Goal: Communication & Community: Answer question/provide support

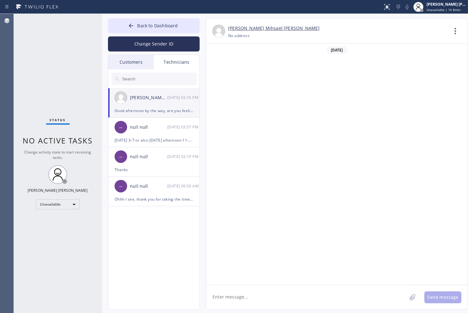
scroll to position [366, 0]
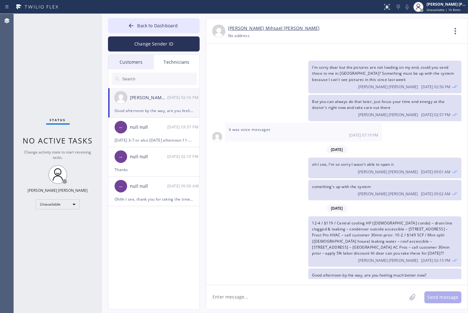
click at [167, 21] on button "Back to Dashboard" at bounding box center [154, 25] width 92 height 15
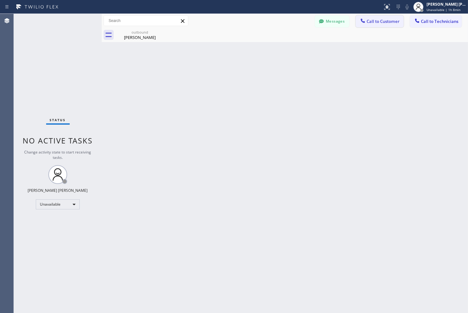
click at [364, 18] on icon at bounding box center [363, 21] width 6 height 6
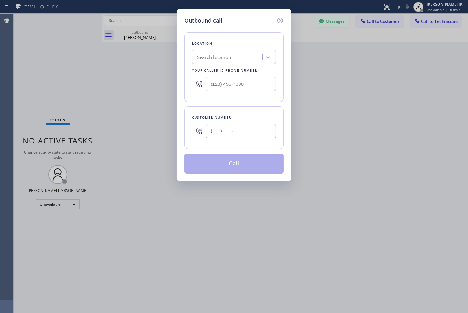
click at [250, 131] on input "(___) ___-____" at bounding box center [241, 131] width 70 height 14
paste input "310) 922-0527"
type input "[PHONE_NUMBER]"
click at [243, 51] on div "Search location" at bounding box center [234, 57] width 84 height 14
paste input "HVAC Alliance Expert"
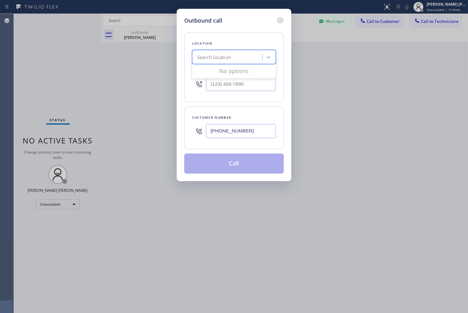
type input "HVAC Alliance Expert"
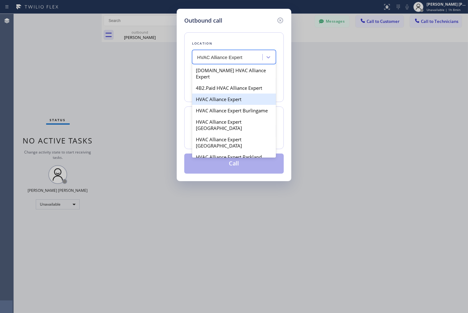
click at [245, 96] on div "HVAC Alliance Expert" at bounding box center [234, 99] width 84 height 11
type input "[PHONE_NUMBER]"
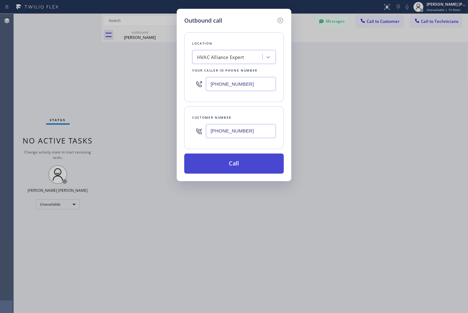
click at [255, 155] on button "Call" at bounding box center [234, 164] width 100 height 20
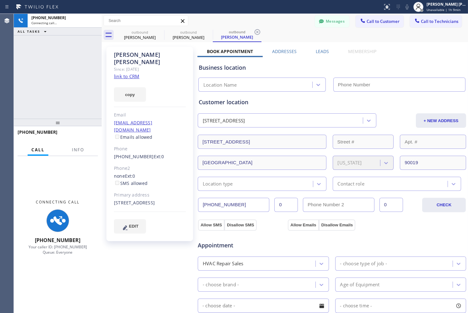
type input "[PHONE_NUMBER]"
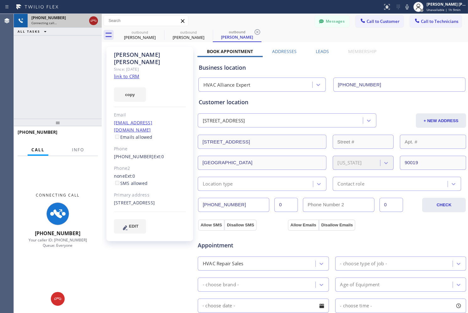
click at [95, 21] on icon at bounding box center [94, 21] width 8 height 8
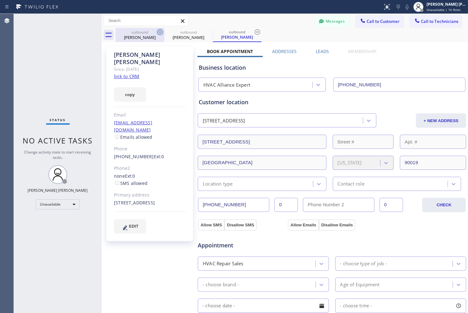
click at [159, 30] on icon at bounding box center [160, 32] width 8 height 8
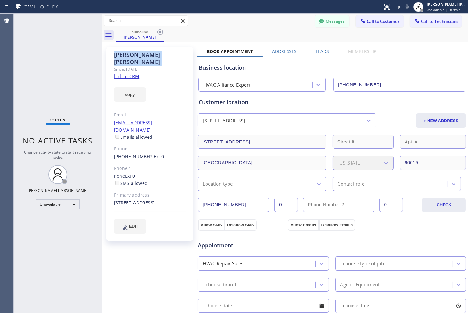
click at [159, 30] on icon at bounding box center [160, 32] width 8 height 8
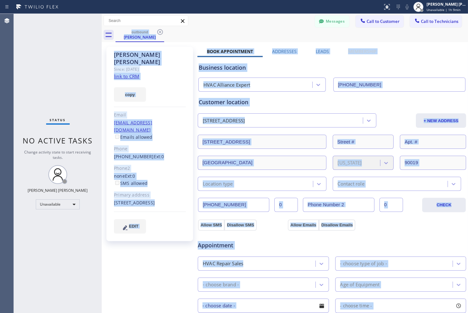
click at [159, 30] on div "outbound [PERSON_NAME]" at bounding box center [292, 35] width 353 height 14
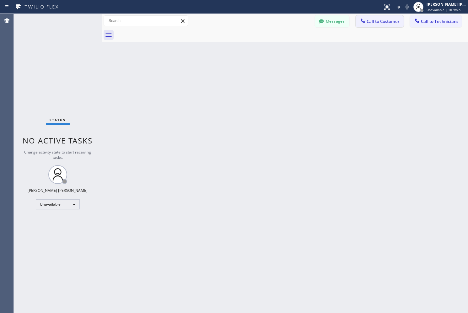
click at [393, 20] on span "Call to Customer" at bounding box center [383, 22] width 33 height 6
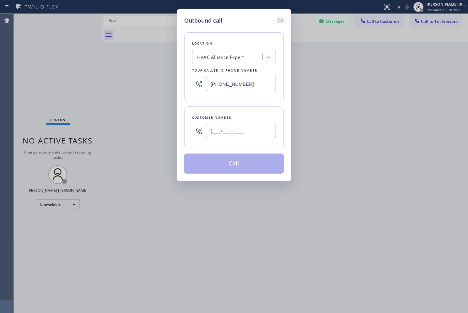
click at [256, 129] on input "(___) ___-____" at bounding box center [241, 131] width 70 height 14
paste input "661) 713-1968"
type input "[PHONE_NUMBER]"
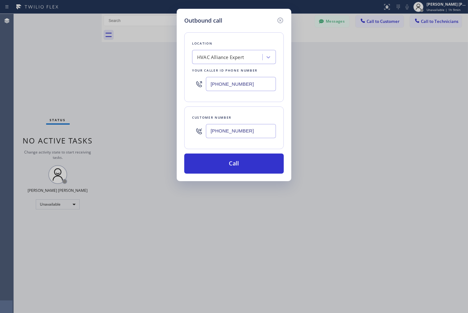
click at [235, 57] on div "HVAC Alliance Expert" at bounding box center [220, 57] width 47 height 7
paste input "Santa Clarita Heating and Air Conditioning 2 #uncorrect"
type input "Santa Clarita Heating and Air Conditioning 2 #uncorrect"
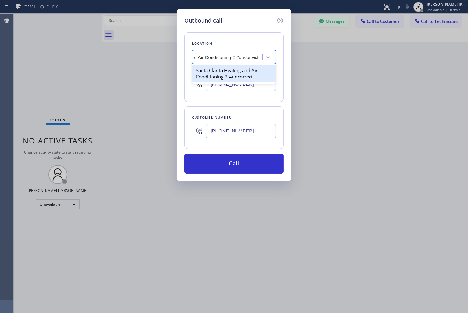
click at [243, 75] on div "Santa Clarita Heating and Air Conditioning 2 #uncorrect" at bounding box center [234, 74] width 84 height 18
type input "[PHONE_NUMBER]"
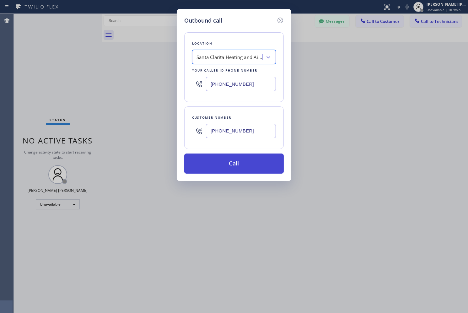
click at [258, 165] on button "Call" at bounding box center [234, 164] width 100 height 20
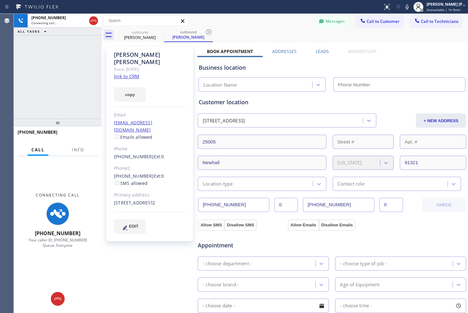
type input "[PHONE_NUMBER]"
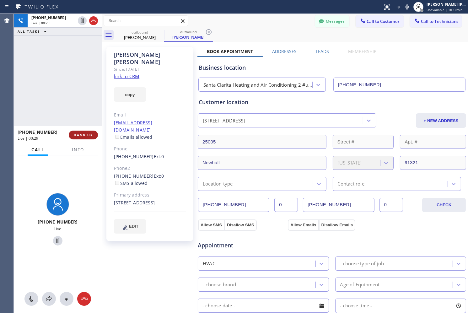
click at [90, 135] on span "HANG UP" at bounding box center [83, 135] width 19 height 4
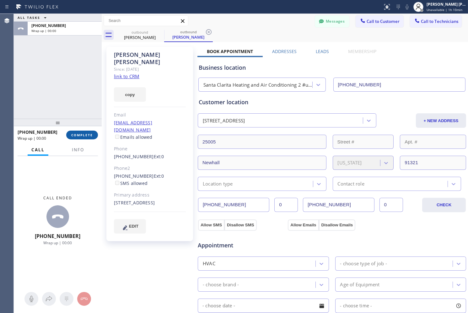
click at [90, 135] on span "COMPLETE" at bounding box center [82, 135] width 22 height 4
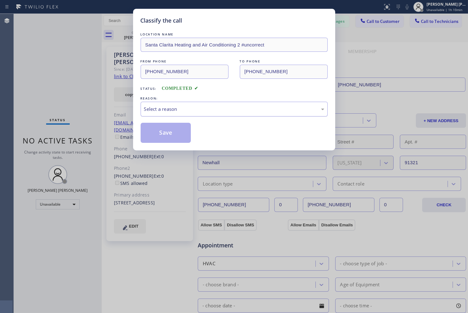
click at [232, 110] on div "Select a reason" at bounding box center [234, 108] width 180 height 7
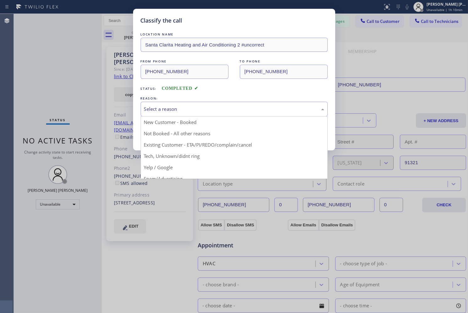
drag, startPoint x: 198, startPoint y: 145, endPoint x: 167, endPoint y: 143, distance: 31.4
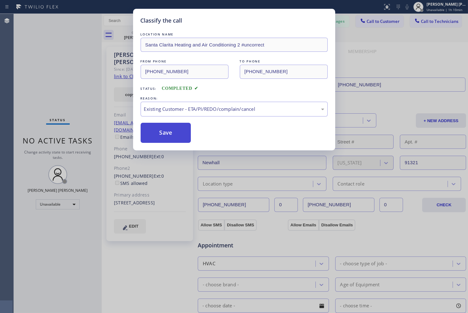
drag, startPoint x: 165, startPoint y: 136, endPoint x: 157, endPoint y: 134, distance: 8.3
click at [165, 134] on button "Save" at bounding box center [166, 133] width 51 height 20
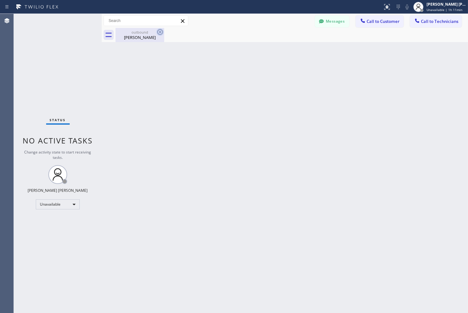
click at [163, 31] on icon at bounding box center [160, 32] width 8 height 8
click at [159, 32] on icon at bounding box center [160, 32] width 8 height 8
click at [332, 23] on button "Messages" at bounding box center [332, 21] width 35 height 12
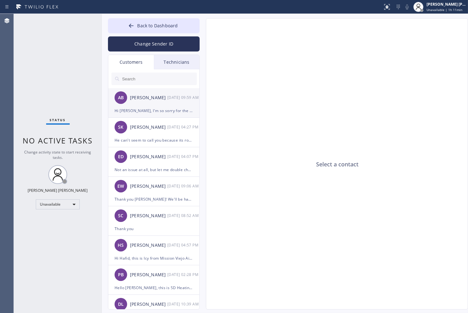
click at [153, 105] on div "AB [PERSON_NAME] [DATE] 09:59 AM" at bounding box center [154, 97] width 92 height 19
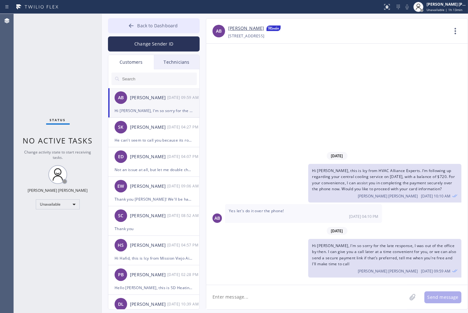
click at [124, 24] on button "Back to Dashboard" at bounding box center [154, 25] width 92 height 15
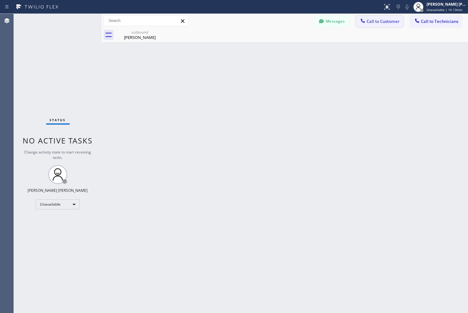
click at [364, 20] on icon at bounding box center [363, 21] width 6 height 6
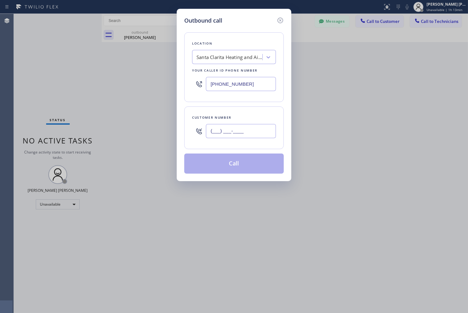
drag, startPoint x: 234, startPoint y: 134, endPoint x: 277, endPoint y: 54, distance: 90.6
click at [235, 133] on input "(___) ___-____" at bounding box center [241, 131] width 70 height 14
paste input "213) 700-6013"
type input "[PHONE_NUMBER]"
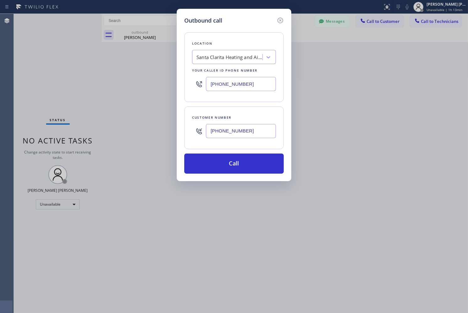
click at [256, 58] on div "Santa Clarita Heating and Air Conditioning 2 #uncorrect" at bounding box center [230, 57] width 66 height 7
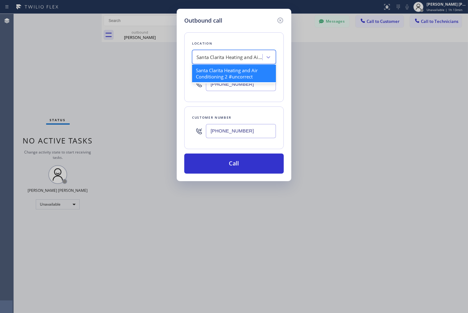
paste input "HVAC Alliance Experts"
type input "HVAC Alliance Experts"
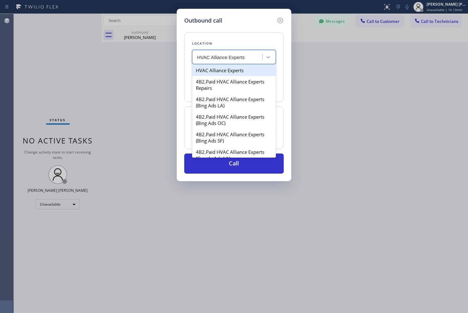
click at [249, 70] on div "HVAC Alliance Experts" at bounding box center [234, 70] width 84 height 11
type input "[PHONE_NUMBER]"
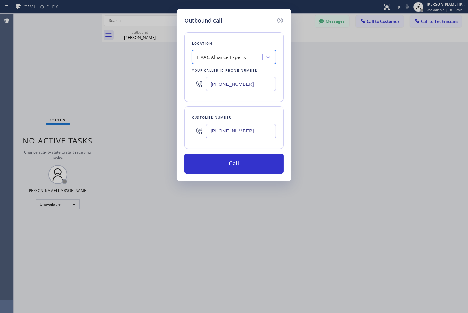
click at [249, 131] on input "[PHONE_NUMBER]" at bounding box center [241, 131] width 70 height 14
paste input "text"
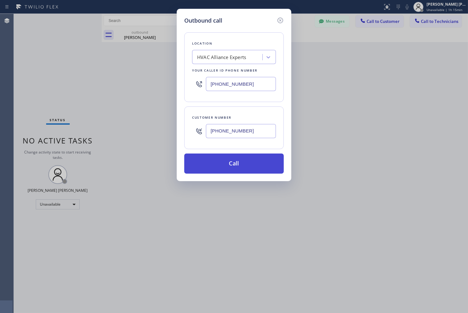
type input "[PHONE_NUMBER]"
click at [259, 158] on button "Call" at bounding box center [234, 164] width 100 height 20
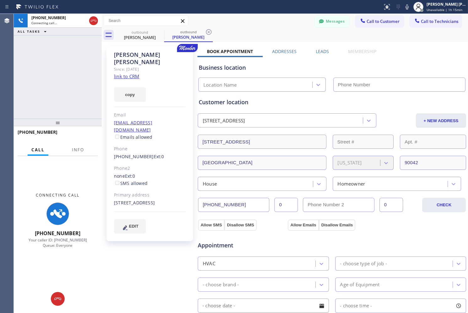
type input "[PHONE_NUMBER]"
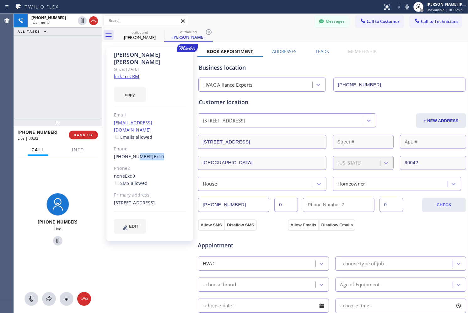
drag, startPoint x: 133, startPoint y: 142, endPoint x: 173, endPoint y: 139, distance: 40.0
click at [170, 153] on div "[PHONE_NUMBER] Ext: 0" at bounding box center [150, 156] width 72 height 7
click at [59, 95] on div "[PHONE_NUMBER] Live | 00:32 ALL TASKS ALL TASKS ACTIVE TASKS TASKS IN WRAP UP" at bounding box center [58, 66] width 88 height 105
click at [85, 133] on span "HANG UP" at bounding box center [83, 135] width 19 height 4
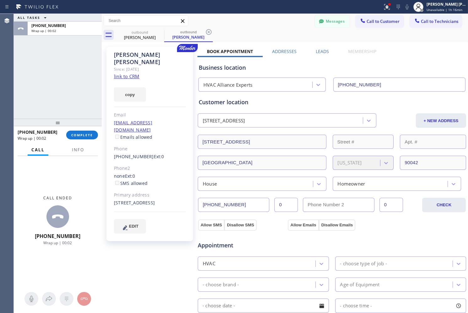
click at [62, 135] on div "[PHONE_NUMBER] Wrap up | 00:02" at bounding box center [42, 135] width 49 height 16
click at [76, 133] on span "COMPLETE" at bounding box center [82, 135] width 22 height 4
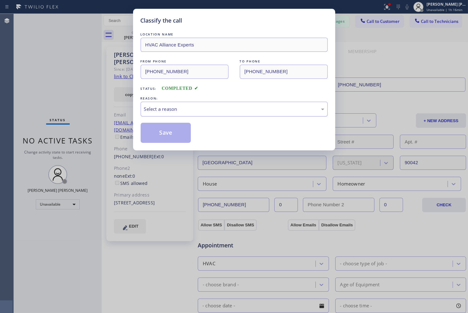
click at [184, 108] on div "Select a reason" at bounding box center [234, 108] width 180 height 7
click at [178, 139] on button "Save" at bounding box center [166, 133] width 51 height 20
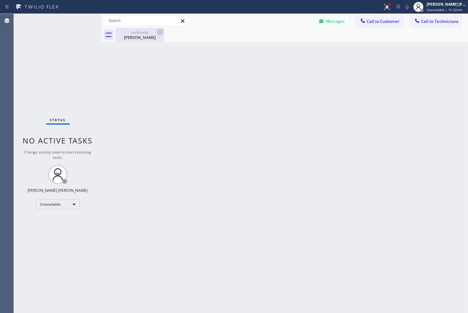
click at [149, 33] on div "outbound" at bounding box center [139, 32] width 47 height 5
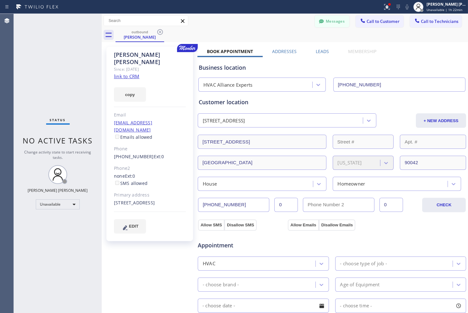
click at [321, 18] on button "Messages" at bounding box center [332, 21] width 35 height 12
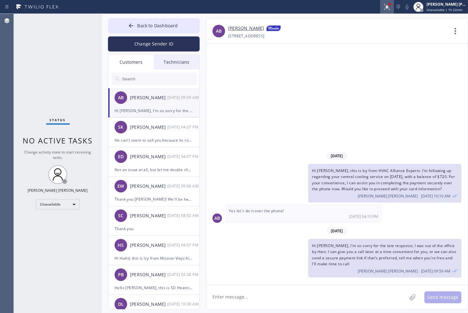
click at [387, 8] on icon at bounding box center [387, 7] width 8 height 8
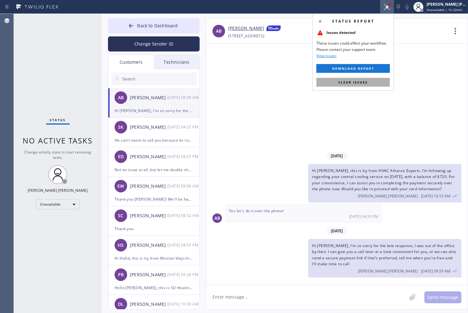
click at [375, 81] on button "Clear issues" at bounding box center [352, 82] width 73 height 9
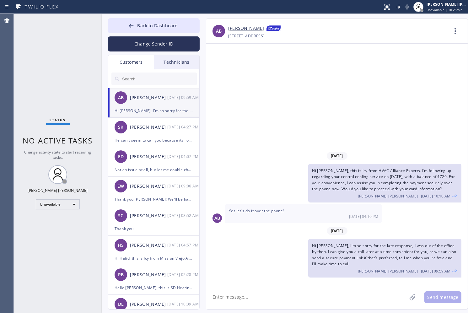
drag, startPoint x: 361, startPoint y: 294, endPoint x: 360, endPoint y: 287, distance: 6.4
click at [361, 294] on textarea at bounding box center [306, 297] width 201 height 24
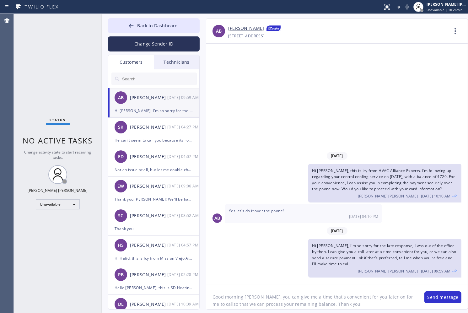
type textarea "Good morning [PERSON_NAME], you can give me a time that's convenient for you la…"
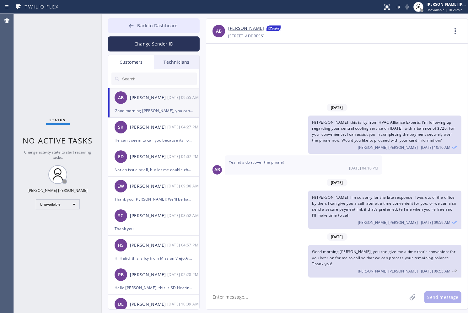
click at [155, 24] on span "Back to Dashboard" at bounding box center [157, 26] width 40 height 6
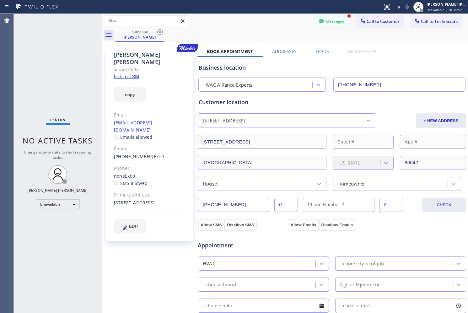
click at [317, 16] on button "Messages" at bounding box center [332, 21] width 35 height 12
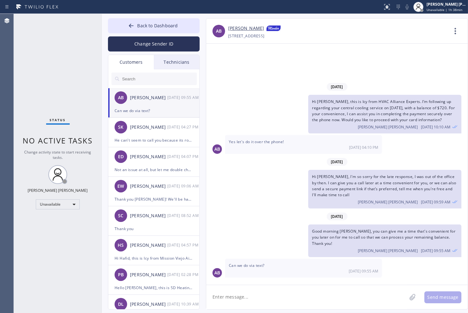
click at [283, 296] on textarea at bounding box center [306, 297] width 201 height 24
type textarea "wOULD"
type textarea "W"
click at [347, 302] on textarea "Of course, for security purposes I would not recommend that" at bounding box center [312, 297] width 212 height 24
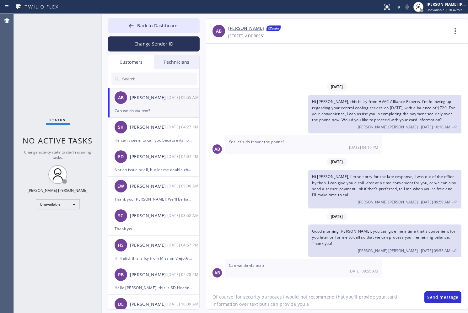
click at [371, 242] on div "Good morning [PERSON_NAME], you can give me a time that's convenient for you la…" at bounding box center [384, 240] width 153 height 33
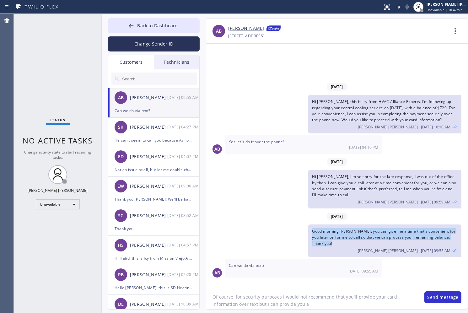
click at [371, 242] on div "Good morning [PERSON_NAME], you can give me a time that's convenient for you la…" at bounding box center [384, 240] width 153 height 33
copy span "Good morning [PERSON_NAME], you can give me a time that's convenient for you la…"
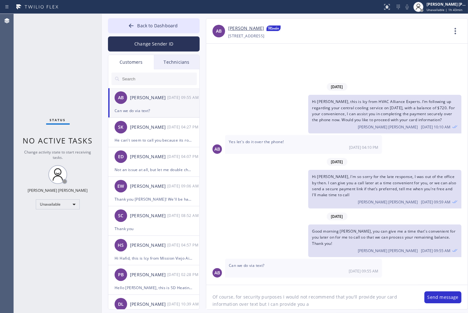
click at [330, 295] on textarea "Of course, for security purposes I would not recommend that you'll provide your…" at bounding box center [312, 297] width 212 height 24
click at [330, 296] on textarea "Of course, for security purposes I would not recommend that you'll provide your…" at bounding box center [312, 297] width 212 height 24
click at [328, 295] on textarea "Of course, for security purposes I would not recommend that you'll provide your…" at bounding box center [312, 297] width 212 height 24
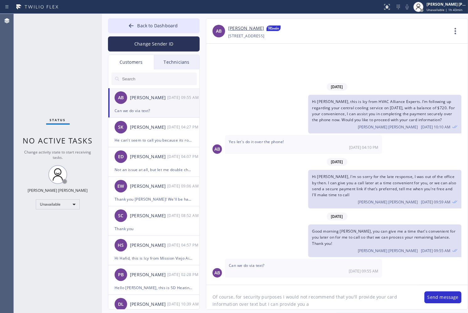
paste textarea "Yes, we can definitely process the payment over the phone. If you’d prefer, I c…"
click at [222, 297] on textarea "Yes, we can definitely process the payment over the phone. If you’d prefer, I c…" at bounding box center [312, 297] width 212 height 24
type textarea "Yes, of course, we can definitely process the payment over the phone. If you’d …"
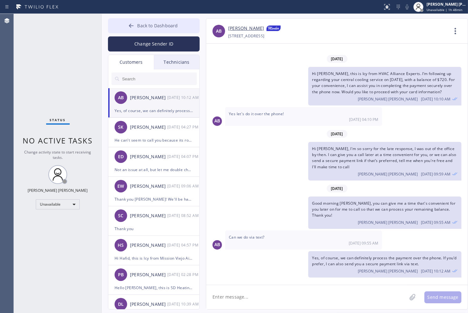
click at [168, 30] on button "Back to Dashboard" at bounding box center [154, 25] width 92 height 15
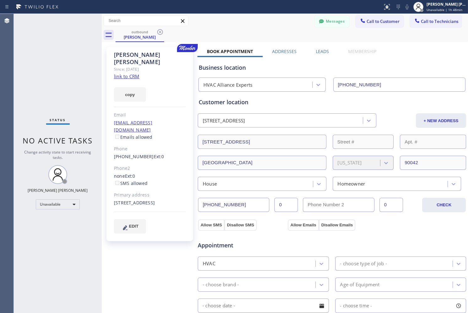
click at [333, 21] on button "Messages" at bounding box center [332, 21] width 35 height 12
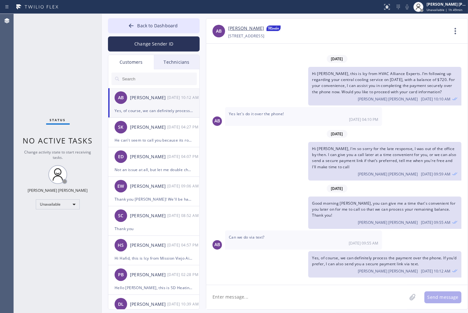
click at [447, 150] on span "Hi [PERSON_NAME], I'm so sorry for the late response, I was out of the office b…" at bounding box center [384, 158] width 144 height 24
click at [45, 23] on div "Status No active tasks Change activity state to start receiving tasks. [PERSON_…" at bounding box center [58, 163] width 88 height 299
click at [18, 158] on div "Status No active tasks Change activity state to start receiving tasks. [PERSON_…" at bounding box center [58, 163] width 88 height 299
click at [276, 220] on div "Good morning [PERSON_NAME], you can give me a time that's convenient for you la…" at bounding box center [333, 213] width 255 height 33
click at [274, 202] on div "Good morning [PERSON_NAME], you can give me a time that's convenient for you la…" at bounding box center [333, 213] width 255 height 33
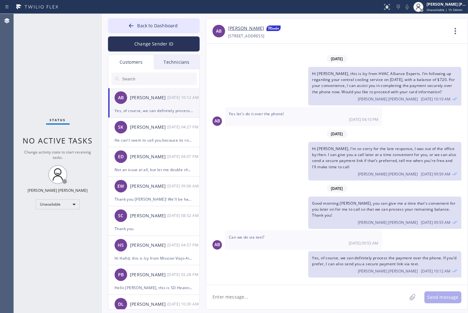
click at [407, 199] on div "Good morning [PERSON_NAME], you can give me a time that's convenient for you la…" at bounding box center [384, 213] width 153 height 33
click at [304, 292] on textarea at bounding box center [306, 297] width 201 height 24
click at [296, 22] on div "AB [PERSON_NAME] [PHONE_NUMBER] Choose phone number [PHONE_NUMBER] [STREET_ADDR…" at bounding box center [337, 31] width 262 height 25
click at [360, 294] on textarea at bounding box center [306, 297] width 201 height 24
paste textarea "Hello [PERSON_NAME], here’s the secure payment link for your balance: [URL][DOM…"
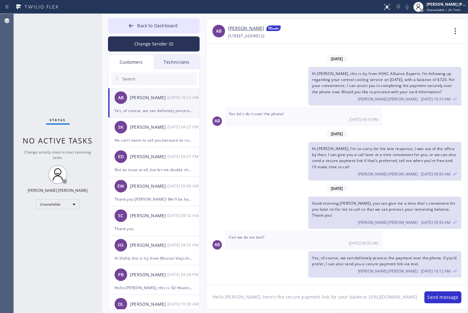
click at [356, 295] on textarea "Hello [PERSON_NAME], here’s the secure payment link for your balance: [URL][DOM…" at bounding box center [312, 297] width 212 height 24
click at [365, 302] on textarea "Hello [PERSON_NAME], here’s the secure payment link for your balance: [URL][DOM…" at bounding box center [312, 297] width 212 height 24
type textarea "Hello [PERSON_NAME], here’s the secure payment link for your balance: [URL][DOM…"
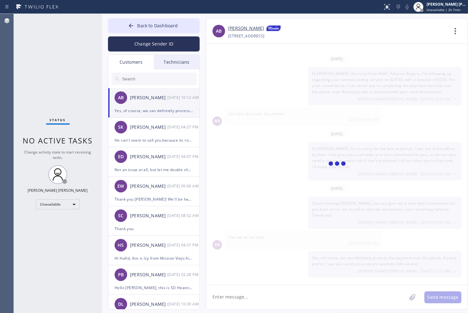
scroll to position [23, 0]
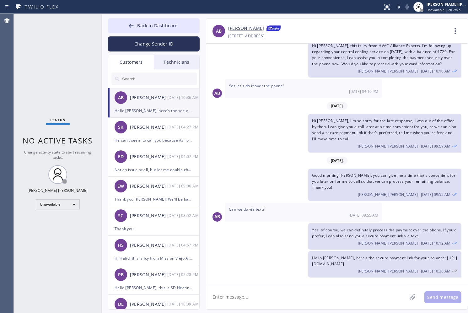
click at [387, 262] on span "Hello [PERSON_NAME], here’s the secure payment link for your balance: [URL][DOM…" at bounding box center [384, 260] width 145 height 11
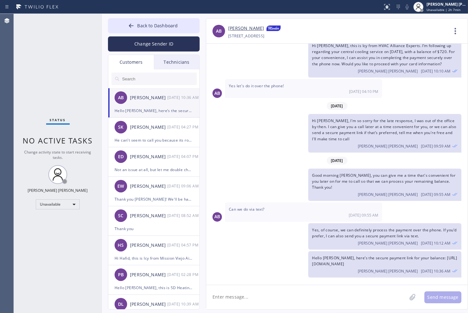
click at [387, 262] on span "Hello [PERSON_NAME], here’s the secure payment link for your balance: [URL][DOM…" at bounding box center [384, 260] width 145 height 11
click at [70, 71] on div "Status No active tasks Change activity state to start receiving tasks. [PERSON_…" at bounding box center [58, 163] width 88 height 299
click at [326, 292] on textarea at bounding box center [306, 297] width 201 height 24
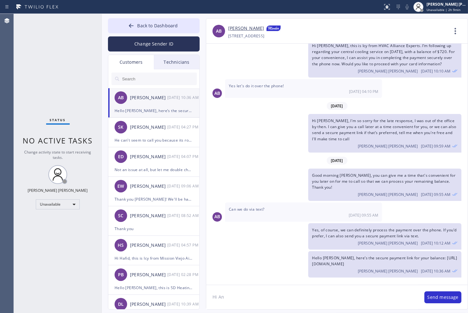
type textarea "Hi And"
drag, startPoint x: 253, startPoint y: 305, endPoint x: 312, endPoint y: 310, distance: 59.5
click at [310, 309] on textarea "Please disregard that link for a moment, its seems to be not showing well in te…" at bounding box center [312, 297] width 212 height 24
type textarea "Please disregard that link for a moment, its seems to be not showing well in te…"
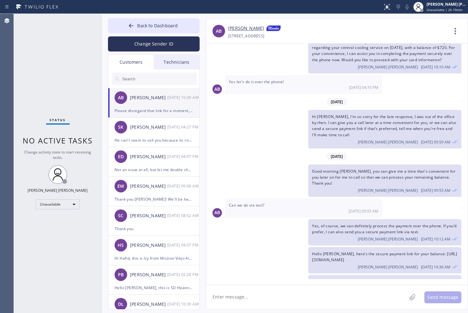
scroll to position [51, 0]
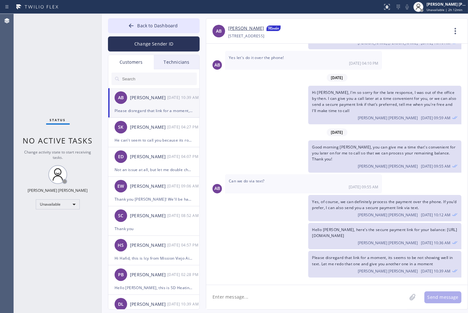
click at [278, 295] on textarea at bounding box center [306, 297] width 201 height 24
paste textarea "[URL][DOMAIN_NAME]"
type textarea "Please proceed with this payment link instead: [URL][DOMAIN_NAME]"
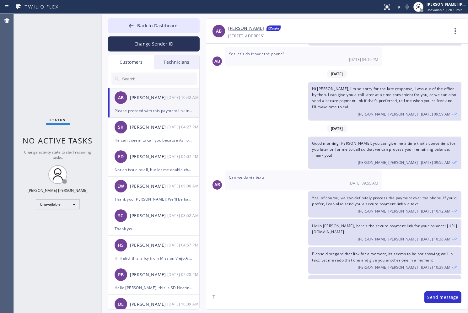
scroll to position [79, 0]
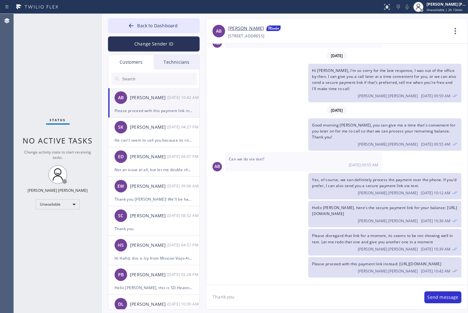
type textarea "Thank you!"
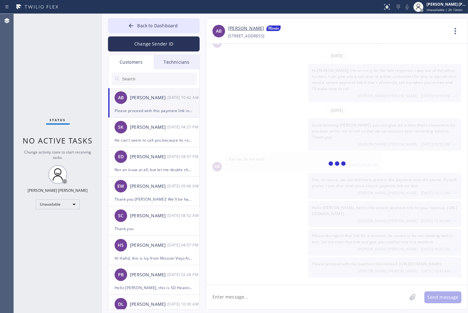
scroll to position [101, 0]
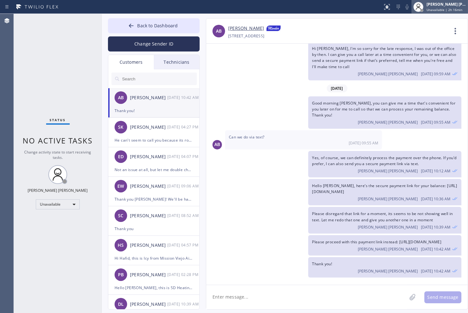
click at [464, 5] on div "[PERSON_NAME] [PERSON_NAME]" at bounding box center [447, 4] width 40 height 5
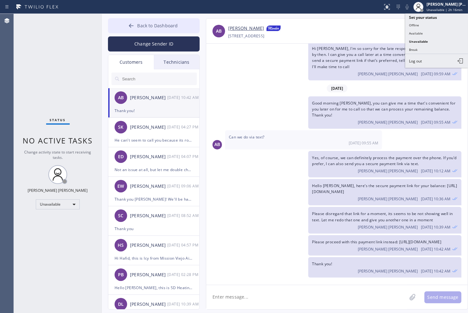
drag, startPoint x: 141, startPoint y: 20, endPoint x: 370, endPoint y: 1, distance: 230.0
click at [142, 20] on button "Back to Dashboard" at bounding box center [154, 25] width 92 height 15
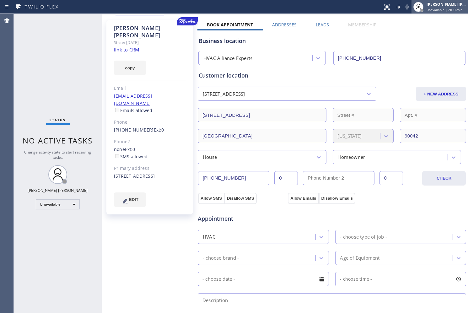
click at [462, 8] on div "Unavailable | 2h 16min" at bounding box center [447, 10] width 40 height 4
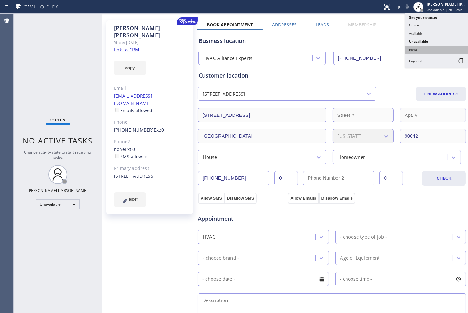
click at [450, 50] on button "Break" at bounding box center [436, 50] width 63 height 8
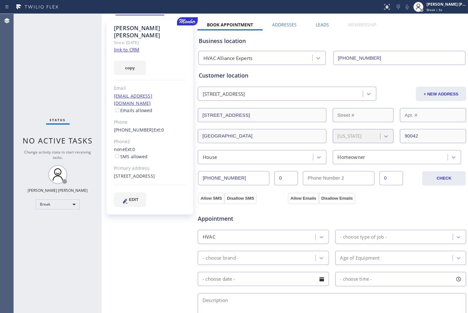
click at [406, 197] on div "Allow SMS Disallow SMS Allow Emails Disallow Emails" at bounding box center [332, 197] width 270 height 13
click at [223, 69] on div "Customer location [STREET_ADDRESS] + NEW ADDRESS [STREET_ADDRESS][US_STATE] Hou…" at bounding box center [331, 114] width 269 height 99
click at [219, 62] on div at bounding box center [219, 62] width 0 height 0
click at [223, 69] on div "Customer location [STREET_ADDRESS] + NEW ADDRESS [STREET_ADDRESS][US_STATE] Hou…" at bounding box center [331, 114] width 269 height 99
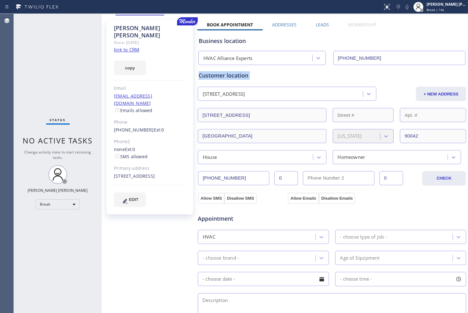
click at [219, 62] on div at bounding box center [219, 62] width 0 height 0
click at [223, 69] on div "Customer location [STREET_ADDRESS] + NEW ADDRESS [STREET_ADDRESS][US_STATE] Hou…" at bounding box center [331, 114] width 269 height 99
drag, startPoint x: 223, startPoint y: 69, endPoint x: 220, endPoint y: 74, distance: 5.4
click at [222, 70] on div "Customer location [STREET_ADDRESS] + NEW ADDRESS [STREET_ADDRESS][US_STATE] Hou…" at bounding box center [331, 114] width 269 height 99
click at [220, 74] on div "Customer location" at bounding box center [332, 75] width 267 height 8
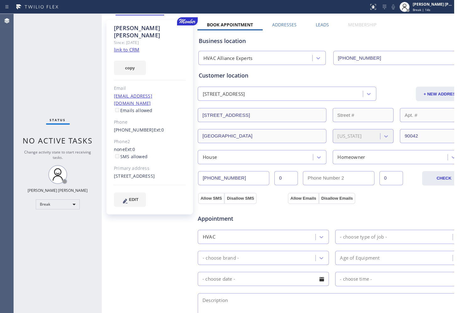
click at [220, 74] on div "Customer location" at bounding box center [332, 75] width 267 height 8
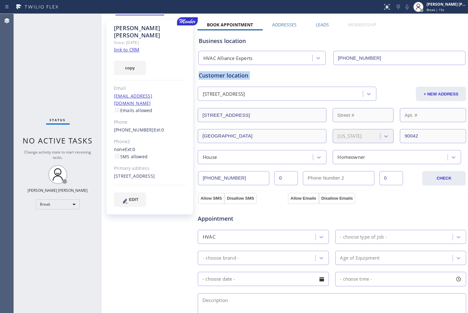
click at [220, 74] on div "Customer location" at bounding box center [332, 75] width 267 height 8
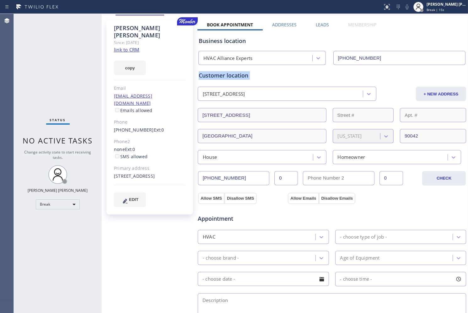
click at [220, 74] on div "Customer location" at bounding box center [332, 75] width 267 height 8
drag, startPoint x: 220, startPoint y: 74, endPoint x: 156, endPoint y: 170, distance: 116.0
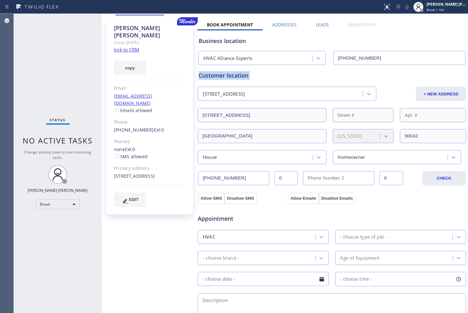
click at [219, 74] on div "Customer location" at bounding box center [332, 75] width 267 height 8
click at [159, 173] on div "[STREET_ADDRESS]" at bounding box center [150, 176] width 72 height 7
click at [149, 181] on div "[PERSON_NAME] Since: [DATE] link to CRM copy Email [EMAIL_ADDRESS][DOMAIN_NAME]…" at bounding box center [149, 117] width 87 height 194
click at [151, 180] on div "[PERSON_NAME] Since: [DATE] link to CRM copy Email [EMAIL_ADDRESS][DOMAIN_NAME]…" at bounding box center [149, 117] width 87 height 194
click at [154, 173] on div "[STREET_ADDRESS]" at bounding box center [150, 176] width 72 height 7
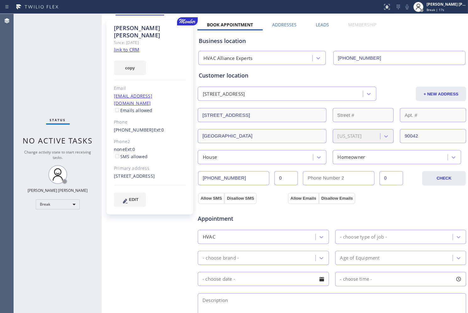
click at [154, 173] on div "[STREET_ADDRESS]" at bounding box center [150, 176] width 72 height 7
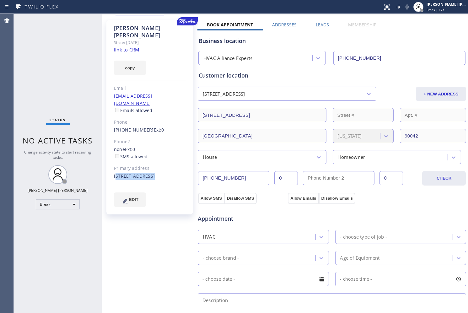
click at [154, 173] on div "[STREET_ADDRESS]" at bounding box center [150, 176] width 72 height 7
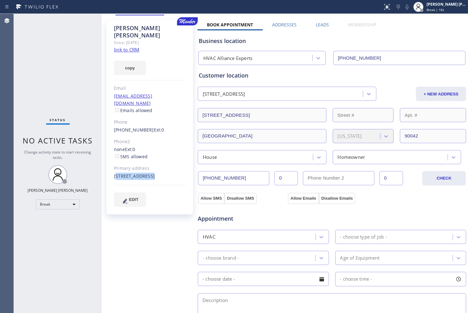
click at [154, 173] on div "[STREET_ADDRESS]" at bounding box center [150, 176] width 72 height 7
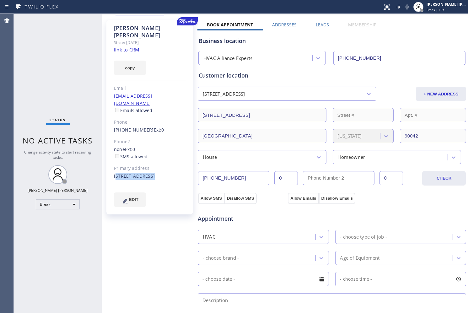
click at [154, 173] on div "[STREET_ADDRESS]" at bounding box center [150, 176] width 72 height 7
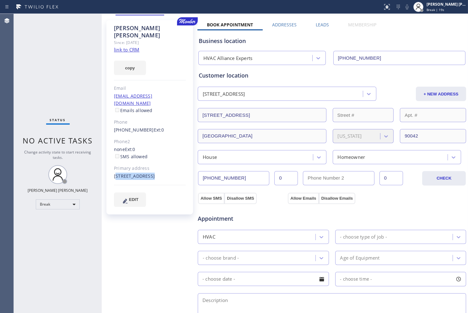
click at [154, 173] on div "[STREET_ADDRESS]" at bounding box center [150, 176] width 72 height 7
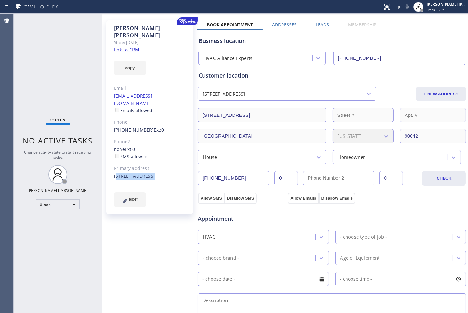
click at [154, 173] on div "[STREET_ADDRESS]" at bounding box center [150, 176] width 72 height 7
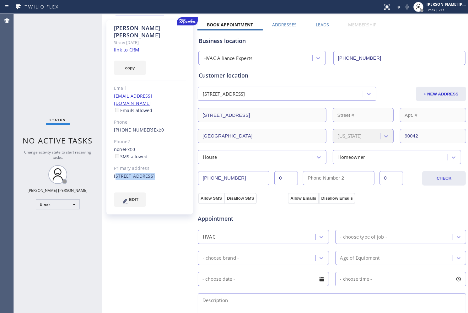
click at [154, 173] on div "[STREET_ADDRESS]" at bounding box center [150, 176] width 72 height 7
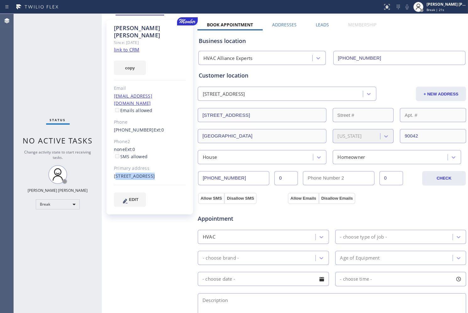
click at [154, 173] on div "[STREET_ADDRESS]" at bounding box center [150, 176] width 72 height 7
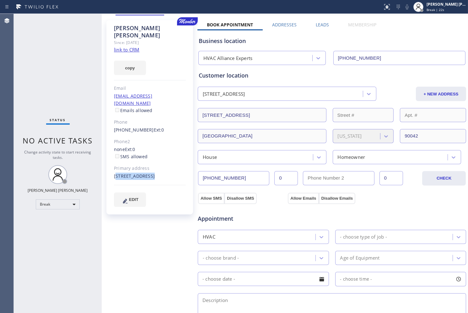
click at [154, 173] on div "[STREET_ADDRESS]" at bounding box center [150, 176] width 72 height 7
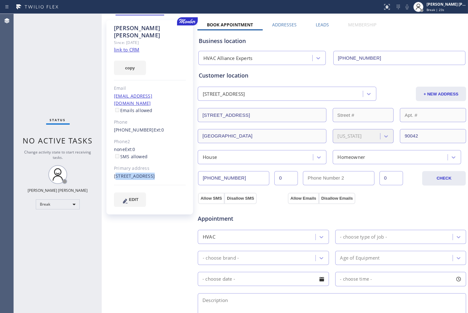
click at [154, 173] on div "[STREET_ADDRESS]" at bounding box center [150, 176] width 72 height 7
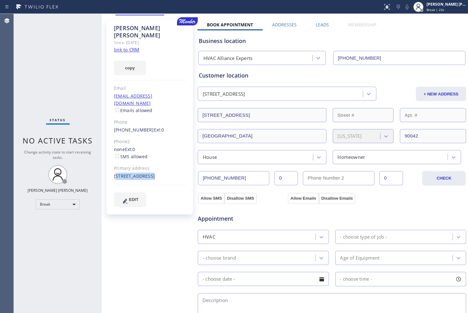
click at [154, 173] on div "[STREET_ADDRESS]" at bounding box center [150, 176] width 72 height 7
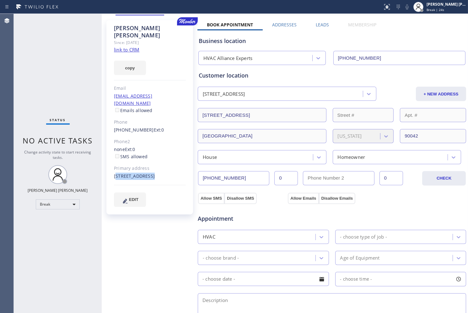
click at [154, 173] on div "[STREET_ADDRESS]" at bounding box center [150, 176] width 72 height 7
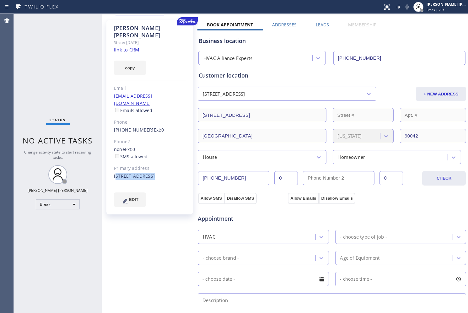
click at [154, 173] on div "[STREET_ADDRESS]" at bounding box center [150, 176] width 72 height 7
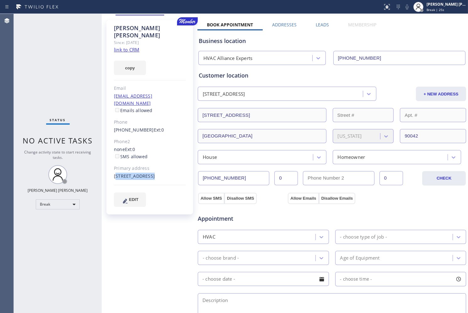
click at [154, 173] on div "[STREET_ADDRESS]" at bounding box center [150, 176] width 72 height 7
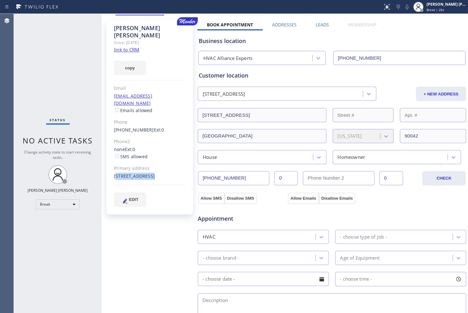
click at [154, 173] on div "[STREET_ADDRESS]" at bounding box center [150, 176] width 72 height 7
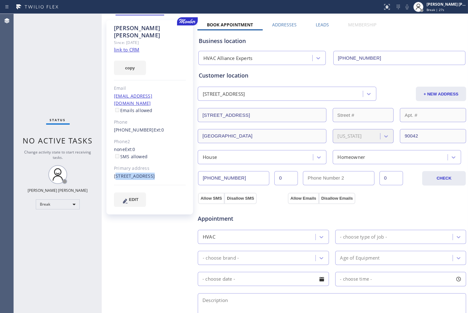
click at [154, 173] on div "[STREET_ADDRESS]" at bounding box center [150, 176] width 72 height 7
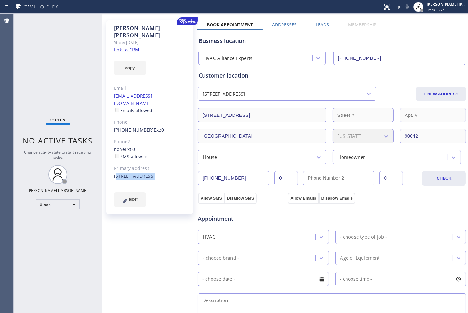
click at [154, 173] on div "[STREET_ADDRESS]" at bounding box center [150, 176] width 72 height 7
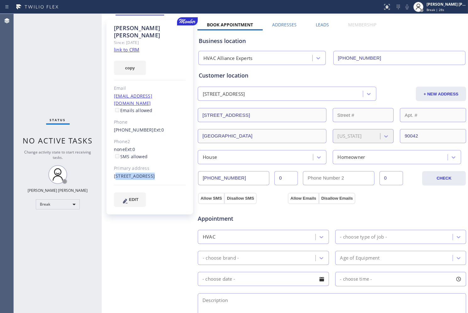
click at [154, 173] on div "[STREET_ADDRESS]" at bounding box center [150, 176] width 72 height 7
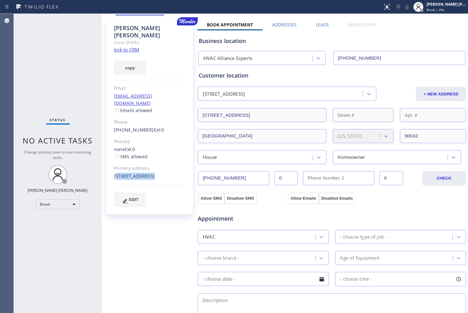
click at [154, 173] on div "[STREET_ADDRESS]" at bounding box center [150, 176] width 72 height 7
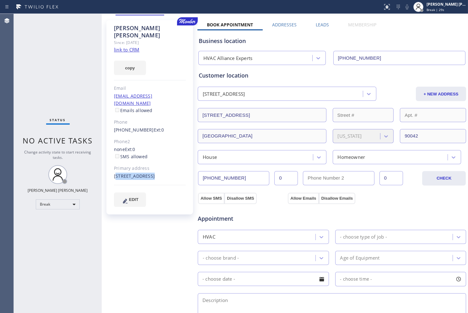
click at [154, 173] on div "[STREET_ADDRESS]" at bounding box center [150, 176] width 72 height 7
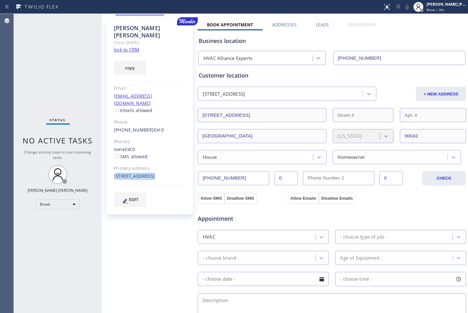
click at [154, 173] on div "[STREET_ADDRESS]" at bounding box center [150, 176] width 72 height 7
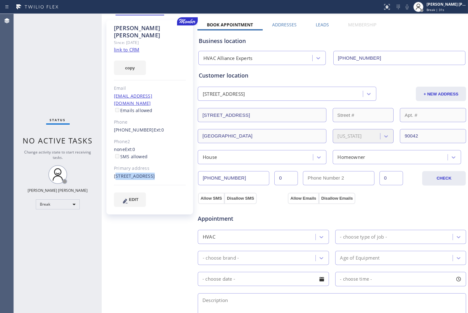
click at [154, 173] on div "[STREET_ADDRESS]" at bounding box center [150, 176] width 72 height 7
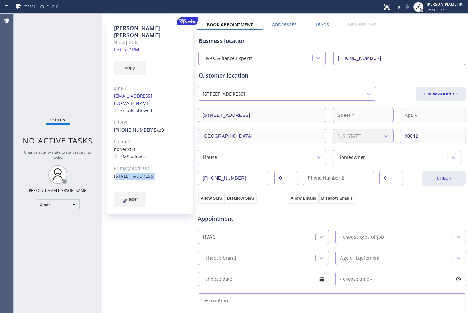
click at [154, 173] on div "[STREET_ADDRESS]" at bounding box center [150, 176] width 72 height 7
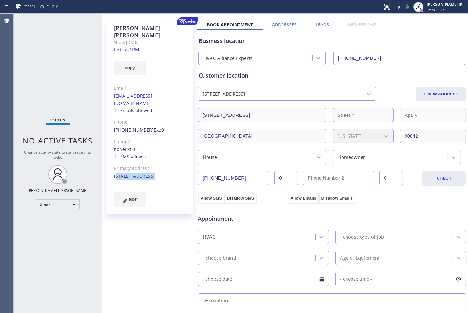
click at [154, 173] on div "[STREET_ADDRESS]" at bounding box center [150, 176] width 72 height 7
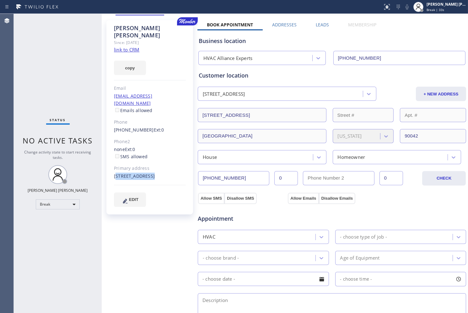
click at [154, 173] on div "[STREET_ADDRESS]" at bounding box center [150, 176] width 72 height 7
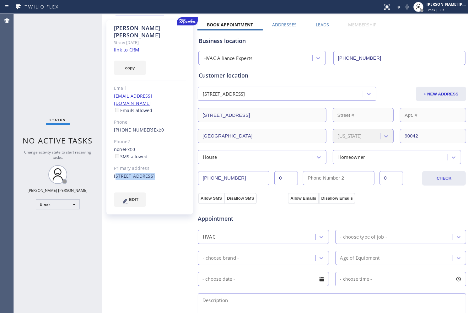
click at [154, 173] on div "[STREET_ADDRESS]" at bounding box center [150, 176] width 72 height 7
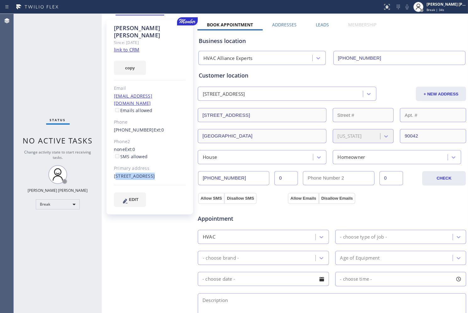
click at [154, 173] on div "[STREET_ADDRESS]" at bounding box center [150, 176] width 72 height 7
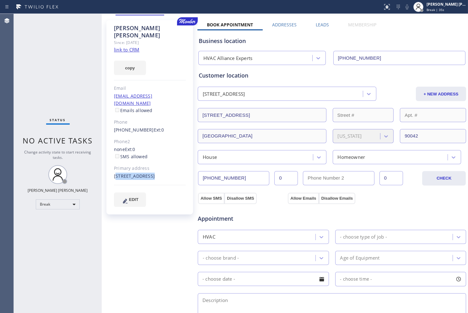
click at [154, 173] on div "[STREET_ADDRESS]" at bounding box center [150, 176] width 72 height 7
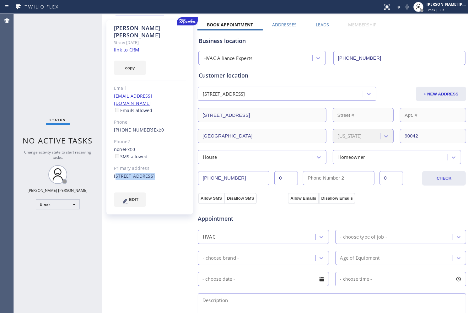
click at [154, 173] on div "[STREET_ADDRESS]" at bounding box center [150, 176] width 72 height 7
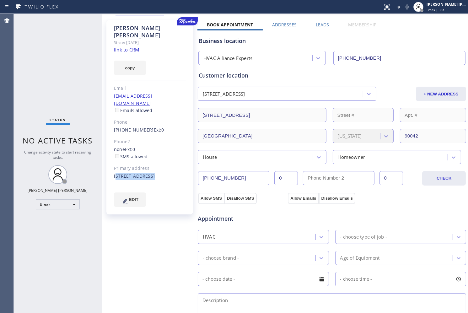
click at [154, 173] on div "[STREET_ADDRESS]" at bounding box center [150, 176] width 72 height 7
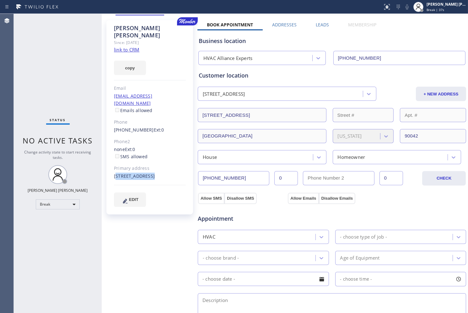
click at [154, 173] on div "[STREET_ADDRESS]" at bounding box center [150, 176] width 72 height 7
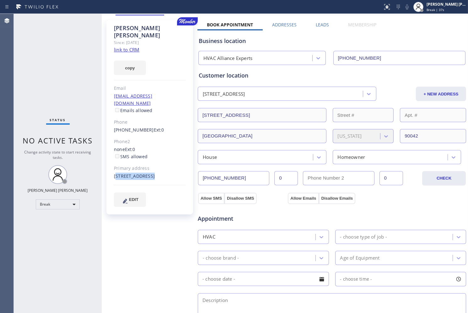
click at [154, 173] on div "[STREET_ADDRESS]" at bounding box center [150, 176] width 72 height 7
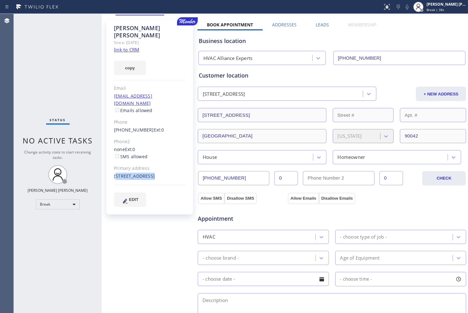
click at [154, 173] on div "[STREET_ADDRESS]" at bounding box center [150, 176] width 72 height 7
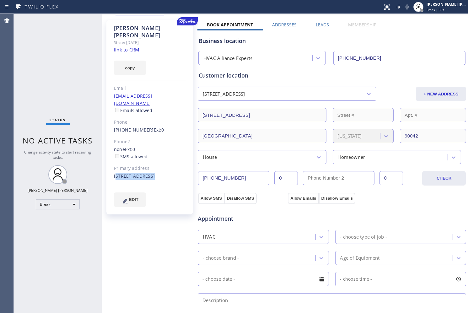
click at [154, 173] on div "[STREET_ADDRESS]" at bounding box center [150, 176] width 72 height 7
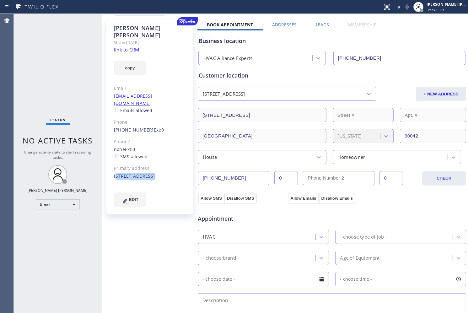
click at [154, 173] on div "[STREET_ADDRESS]" at bounding box center [150, 176] width 72 height 7
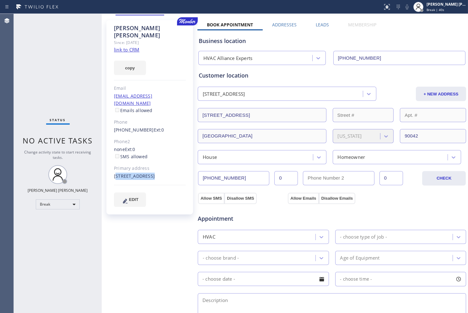
click at [154, 173] on div "[STREET_ADDRESS]" at bounding box center [150, 176] width 72 height 7
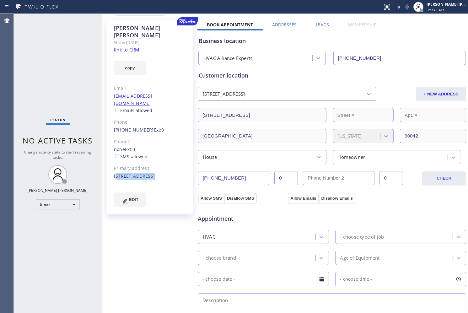
click at [154, 173] on div "[STREET_ADDRESS]" at bounding box center [150, 176] width 72 height 7
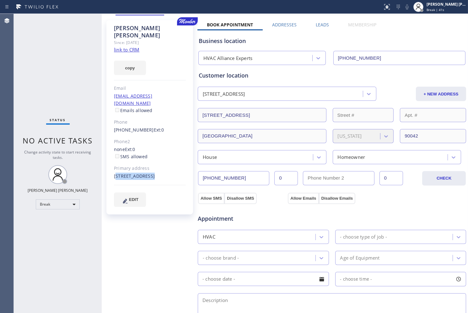
click at [154, 173] on div "[STREET_ADDRESS]" at bounding box center [150, 176] width 72 height 7
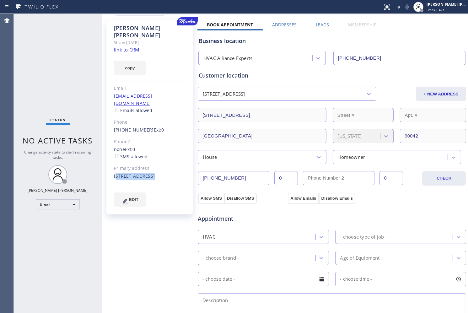
click at [154, 173] on div "[STREET_ADDRESS]" at bounding box center [150, 176] width 72 height 7
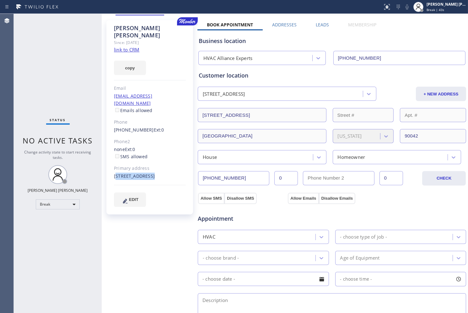
click at [154, 173] on div "[STREET_ADDRESS]" at bounding box center [150, 176] width 72 height 7
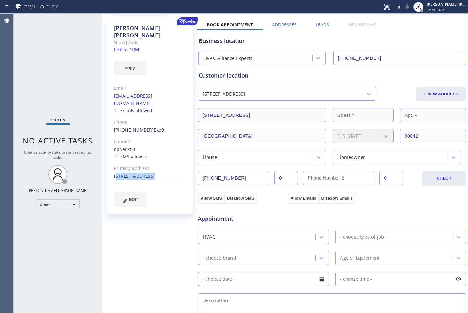
click at [154, 173] on div "[STREET_ADDRESS]" at bounding box center [150, 176] width 72 height 7
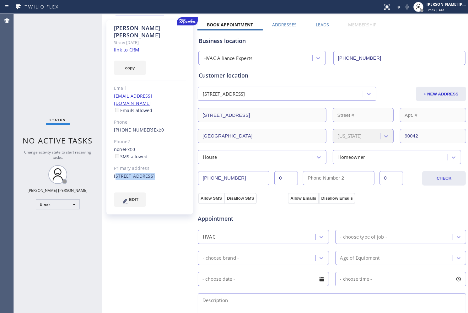
click at [154, 173] on div "[STREET_ADDRESS]" at bounding box center [150, 176] width 72 height 7
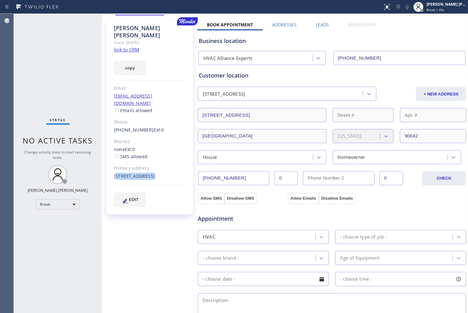
click at [154, 173] on div "[STREET_ADDRESS]" at bounding box center [150, 176] width 72 height 7
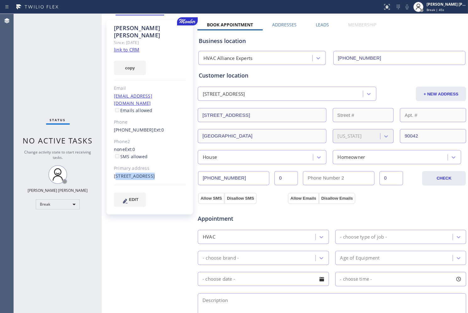
click at [154, 173] on div "[STREET_ADDRESS]" at bounding box center [150, 176] width 72 height 7
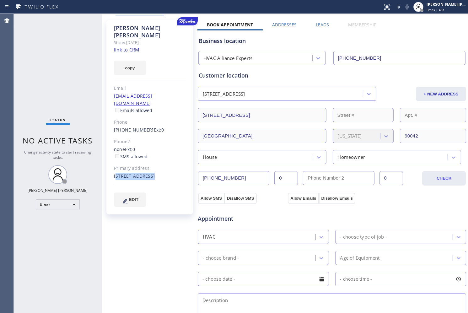
click at [154, 173] on div "[STREET_ADDRESS]" at bounding box center [150, 176] width 72 height 7
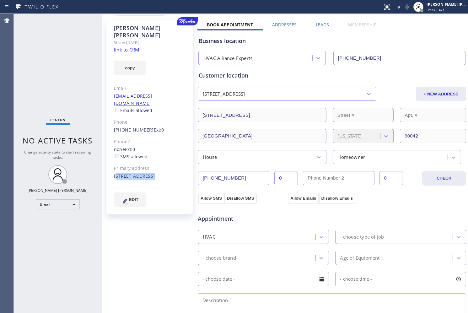
click at [154, 173] on div "[STREET_ADDRESS]" at bounding box center [150, 176] width 72 height 7
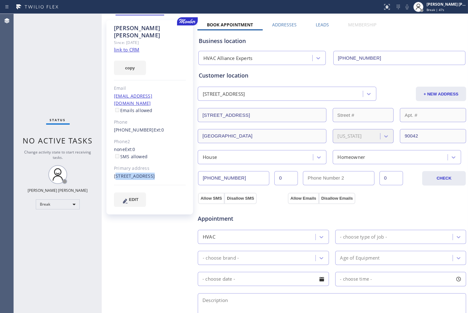
click at [154, 173] on div "[STREET_ADDRESS]" at bounding box center [150, 176] width 72 height 7
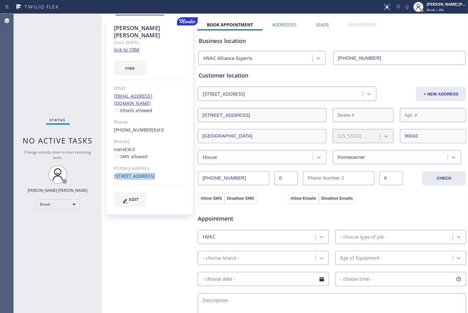
click at [154, 173] on div "[STREET_ADDRESS]" at bounding box center [150, 176] width 72 height 7
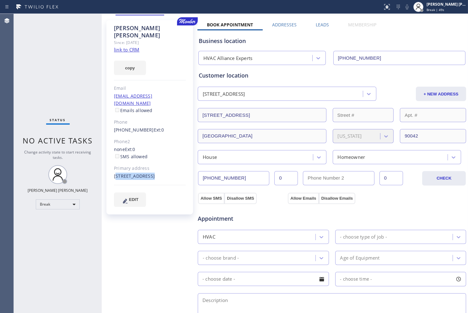
click at [154, 173] on div "[STREET_ADDRESS]" at bounding box center [150, 176] width 72 height 7
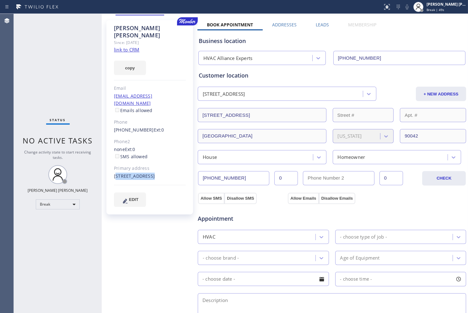
click at [154, 173] on div "[STREET_ADDRESS]" at bounding box center [150, 176] width 72 height 7
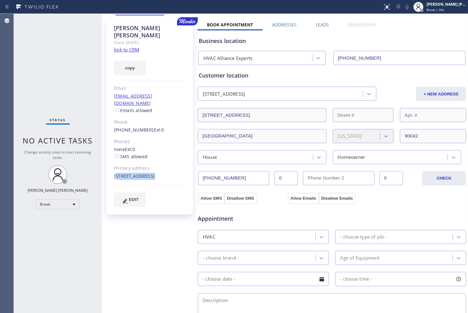
click at [154, 173] on div "[STREET_ADDRESS]" at bounding box center [150, 176] width 72 height 7
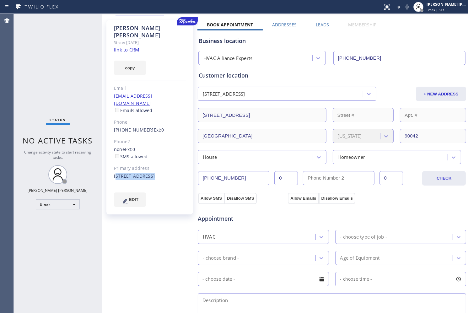
click at [154, 173] on div "[STREET_ADDRESS]" at bounding box center [150, 176] width 72 height 7
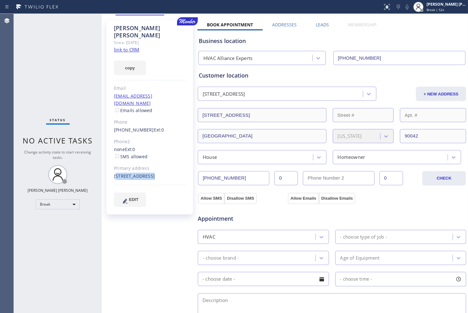
click at [154, 173] on div "[STREET_ADDRESS]" at bounding box center [150, 176] width 72 height 7
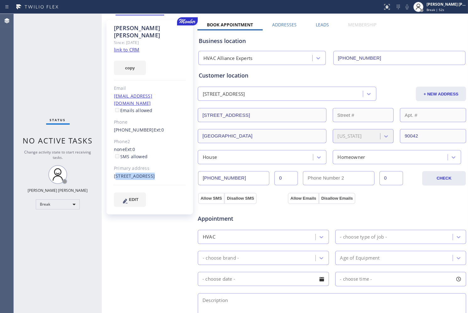
click at [154, 173] on div "[STREET_ADDRESS]" at bounding box center [150, 176] width 72 height 7
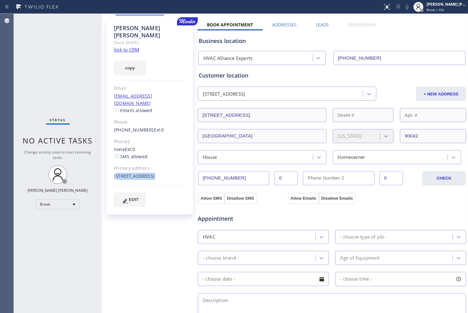
click at [154, 173] on div "[STREET_ADDRESS]" at bounding box center [150, 176] width 72 height 7
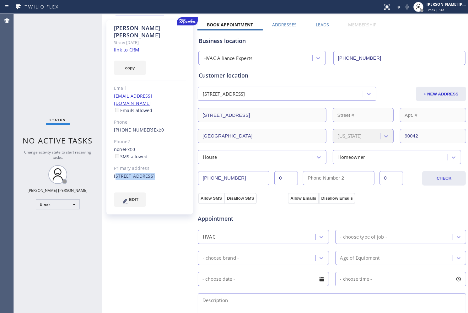
click at [154, 173] on div "[STREET_ADDRESS]" at bounding box center [150, 176] width 72 height 7
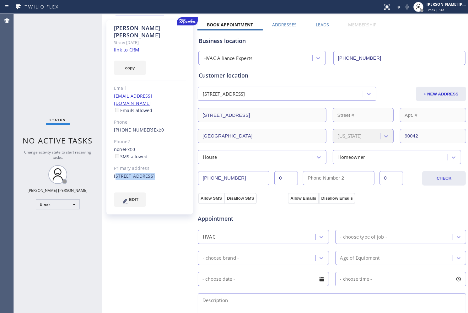
click at [154, 173] on div "[STREET_ADDRESS]" at bounding box center [150, 176] width 72 height 7
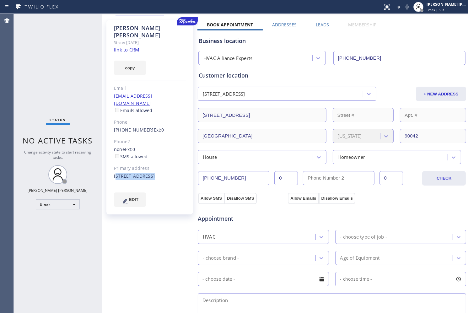
click at [154, 173] on div "[STREET_ADDRESS]" at bounding box center [150, 176] width 72 height 7
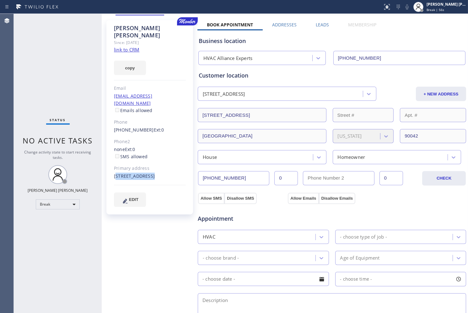
click at [154, 173] on div "[STREET_ADDRESS]" at bounding box center [150, 176] width 72 height 7
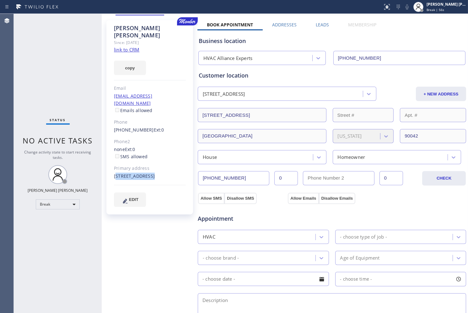
click at [154, 173] on div "[STREET_ADDRESS]" at bounding box center [150, 176] width 72 height 7
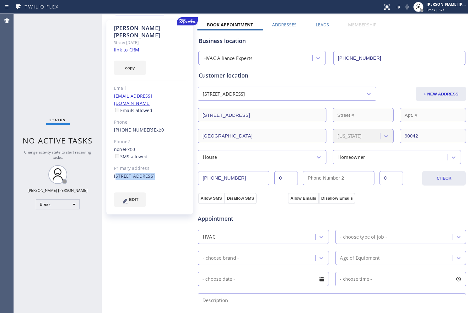
click at [154, 173] on div "[STREET_ADDRESS]" at bounding box center [150, 176] width 72 height 7
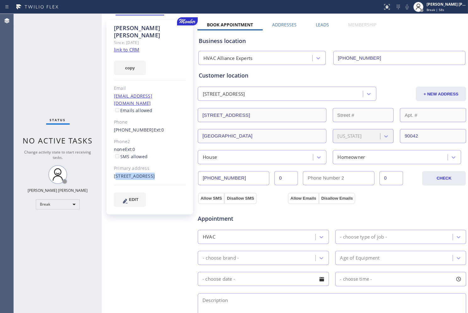
click at [154, 173] on div "[STREET_ADDRESS]" at bounding box center [150, 176] width 72 height 7
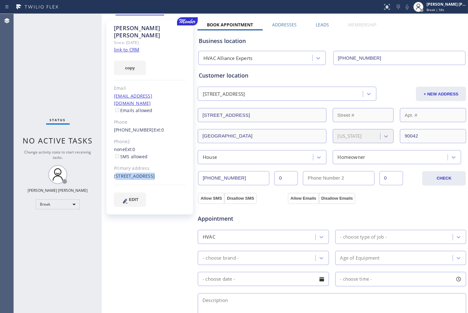
click at [154, 173] on div "[STREET_ADDRESS]" at bounding box center [150, 176] width 72 height 7
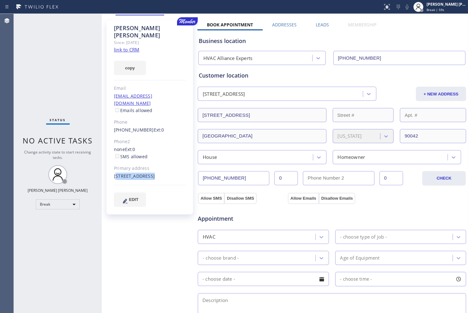
click at [154, 173] on div "[STREET_ADDRESS]" at bounding box center [150, 176] width 72 height 7
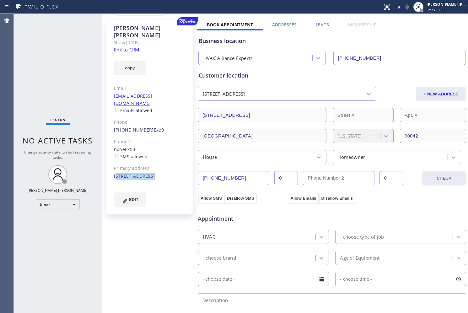
click at [154, 173] on div "[STREET_ADDRESS]" at bounding box center [150, 176] width 72 height 7
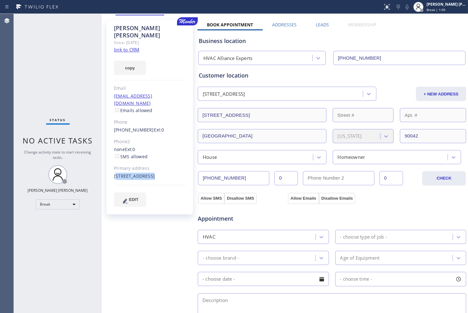
click at [154, 173] on div "[STREET_ADDRESS]" at bounding box center [150, 176] width 72 height 7
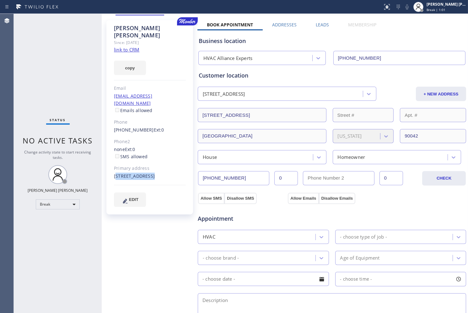
click at [154, 173] on div "[STREET_ADDRESS]" at bounding box center [150, 176] width 72 height 7
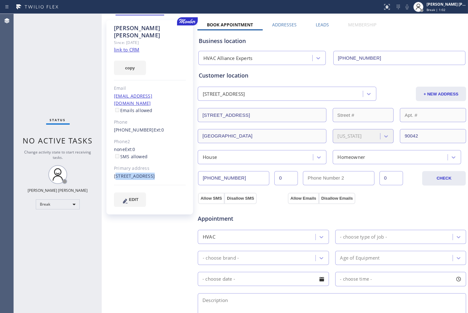
click at [154, 173] on div "[STREET_ADDRESS]" at bounding box center [150, 176] width 72 height 7
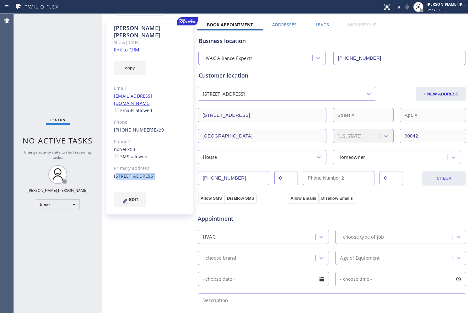
click at [154, 173] on div "[STREET_ADDRESS]" at bounding box center [150, 176] width 72 height 7
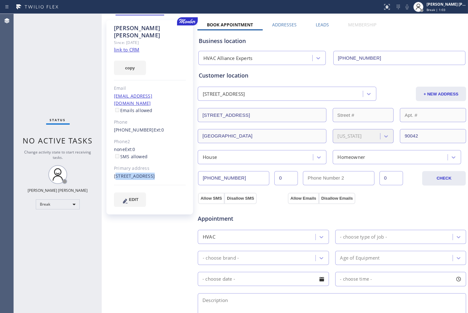
click at [154, 173] on div "[STREET_ADDRESS]" at bounding box center [150, 176] width 72 height 7
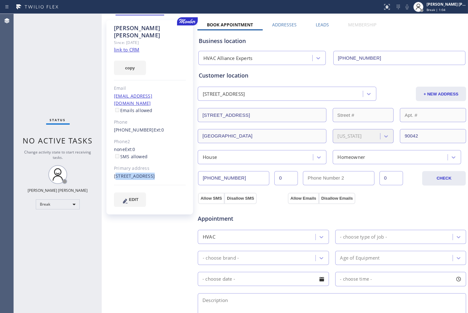
click at [154, 173] on div "[STREET_ADDRESS]" at bounding box center [150, 176] width 72 height 7
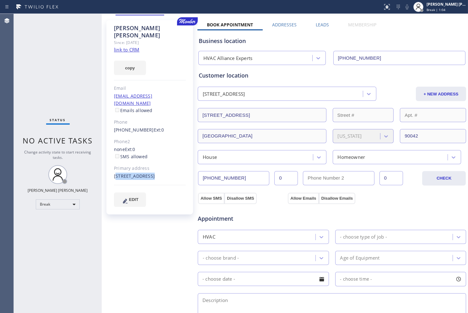
click at [154, 173] on div "[STREET_ADDRESS]" at bounding box center [150, 176] width 72 height 7
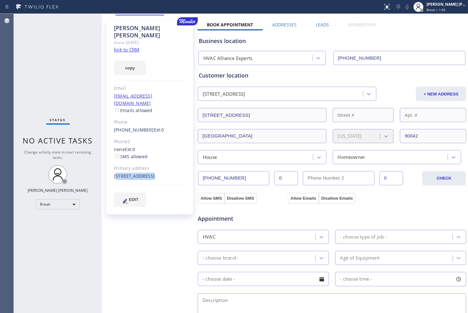
click at [154, 173] on div "[STREET_ADDRESS]" at bounding box center [150, 176] width 72 height 7
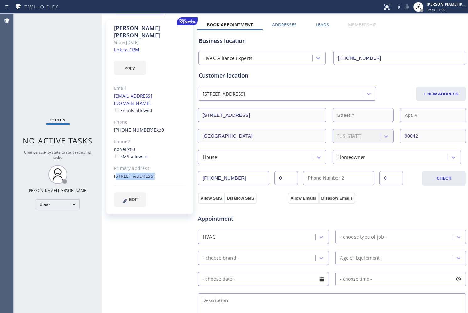
click at [154, 173] on div "[STREET_ADDRESS]" at bounding box center [150, 176] width 72 height 7
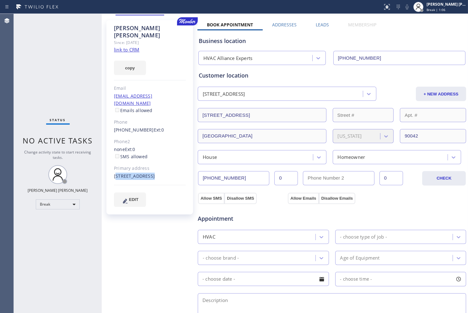
click at [154, 173] on div "[STREET_ADDRESS]" at bounding box center [150, 176] width 72 height 7
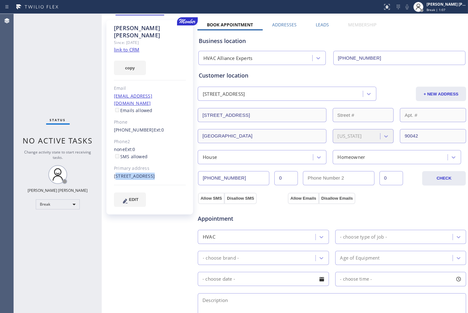
click at [154, 173] on div "[STREET_ADDRESS]" at bounding box center [150, 176] width 72 height 7
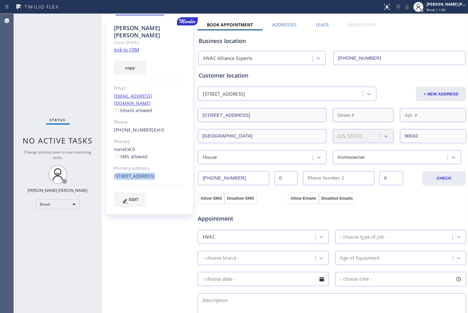
click at [154, 173] on div "[STREET_ADDRESS]" at bounding box center [150, 176] width 72 height 7
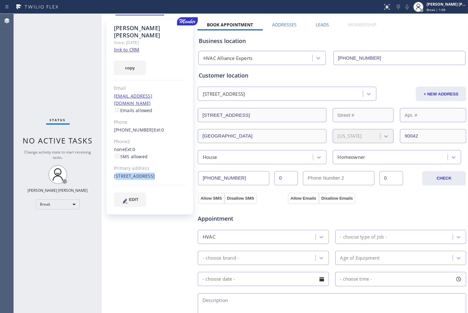
click at [154, 173] on div "[STREET_ADDRESS]" at bounding box center [150, 176] width 72 height 7
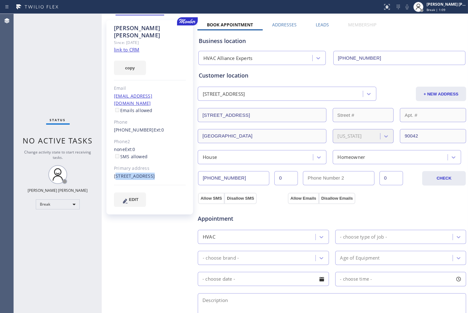
click at [154, 173] on div "[STREET_ADDRESS]" at bounding box center [150, 176] width 72 height 7
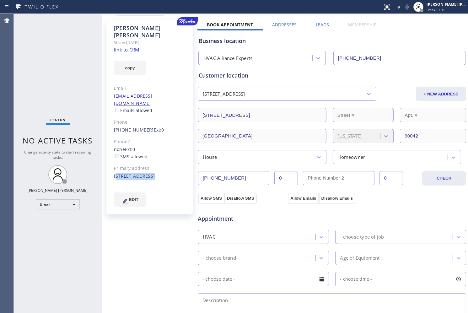
click at [154, 173] on div "[STREET_ADDRESS]" at bounding box center [150, 176] width 72 height 7
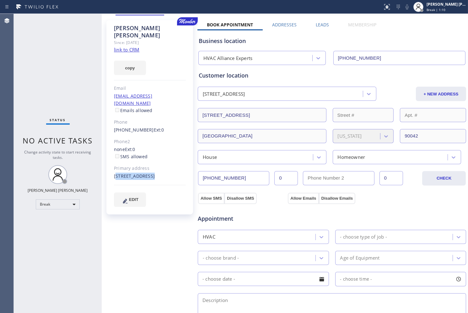
click at [154, 173] on div "[STREET_ADDRESS]" at bounding box center [150, 176] width 72 height 7
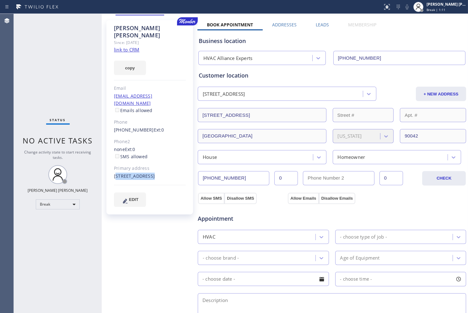
click at [154, 173] on div "[STREET_ADDRESS]" at bounding box center [150, 176] width 72 height 7
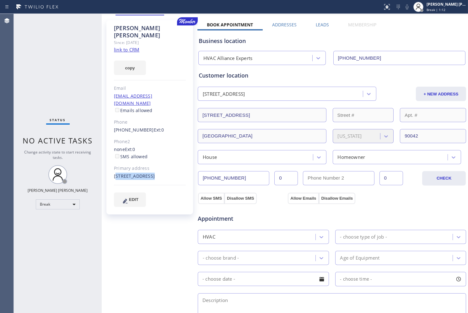
click at [154, 173] on div "[STREET_ADDRESS]" at bounding box center [150, 176] width 72 height 7
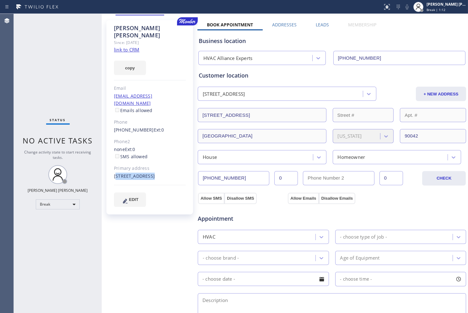
click at [154, 173] on div "[STREET_ADDRESS]" at bounding box center [150, 176] width 72 height 7
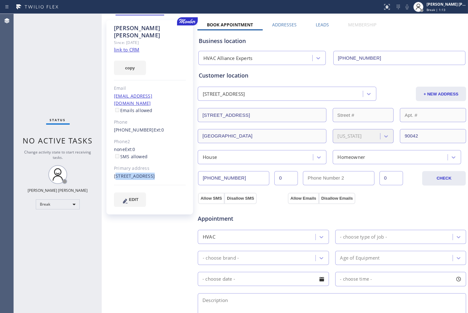
click at [154, 173] on div "[STREET_ADDRESS]" at bounding box center [150, 176] width 72 height 7
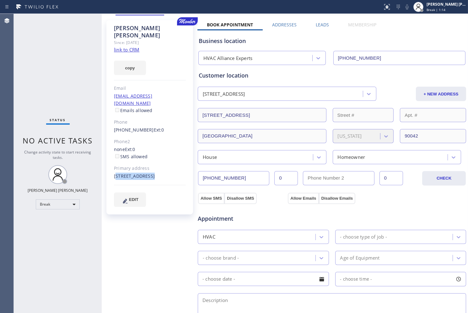
click at [154, 173] on div "[STREET_ADDRESS]" at bounding box center [150, 176] width 72 height 7
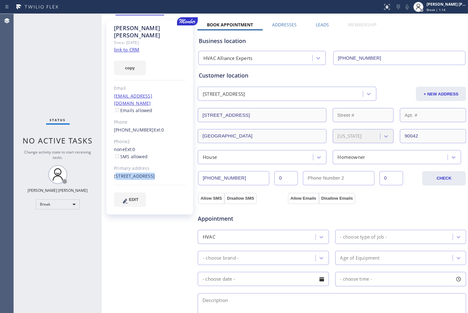
click at [154, 173] on div "[STREET_ADDRESS]" at bounding box center [150, 176] width 72 height 7
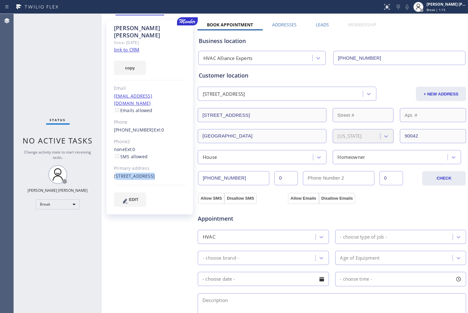
click at [154, 173] on div "[STREET_ADDRESS]" at bounding box center [150, 176] width 72 height 7
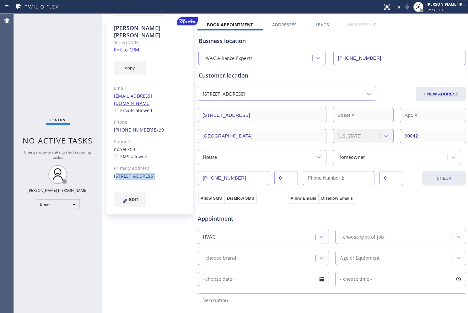
click at [154, 173] on div "[STREET_ADDRESS]" at bounding box center [150, 176] width 72 height 7
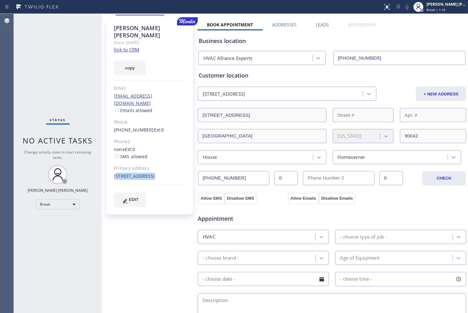
click at [154, 173] on div "[STREET_ADDRESS]" at bounding box center [150, 176] width 72 height 7
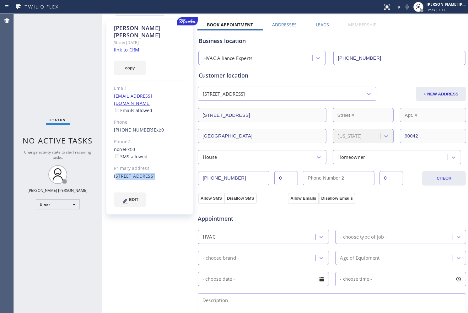
click at [154, 173] on div "[STREET_ADDRESS]" at bounding box center [150, 176] width 72 height 7
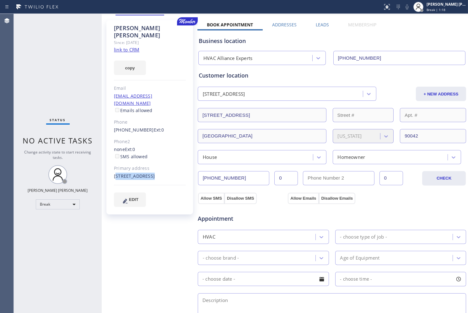
click at [154, 173] on div "[STREET_ADDRESS]" at bounding box center [150, 176] width 72 height 7
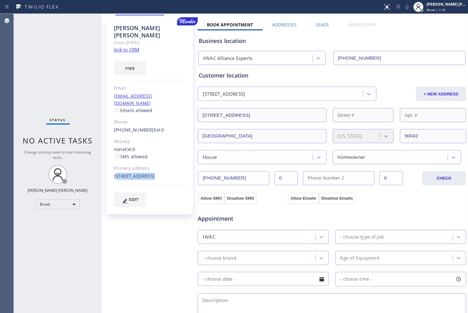
click at [154, 173] on div "[STREET_ADDRESS]" at bounding box center [150, 176] width 72 height 7
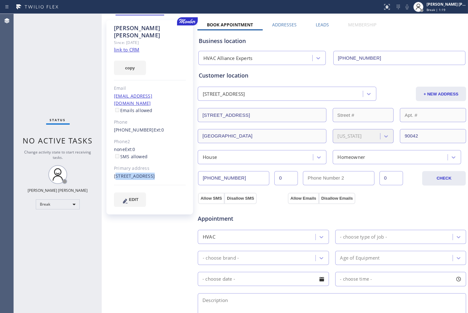
click at [154, 173] on div "[STREET_ADDRESS]" at bounding box center [150, 176] width 72 height 7
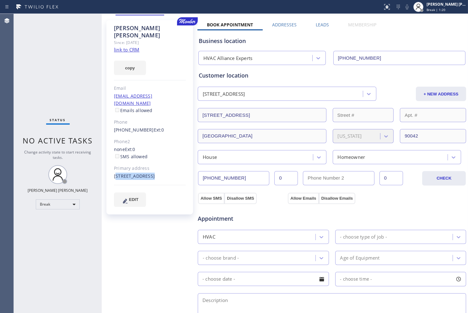
click at [154, 173] on div "[STREET_ADDRESS]" at bounding box center [150, 176] width 72 height 7
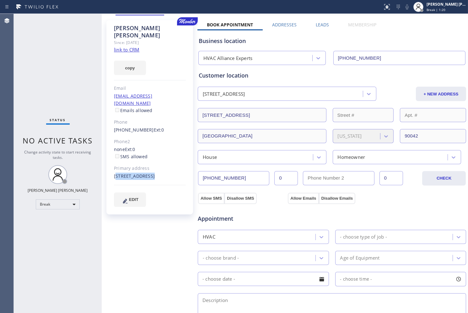
click at [154, 173] on div "[STREET_ADDRESS]" at bounding box center [150, 176] width 72 height 7
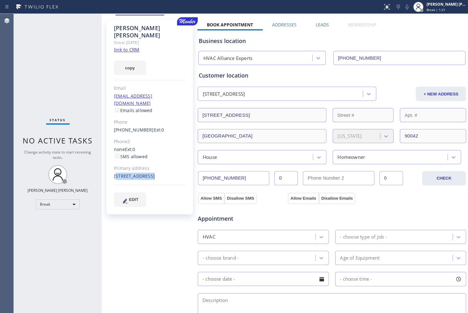
click at [154, 173] on div "[STREET_ADDRESS]" at bounding box center [150, 176] width 72 height 7
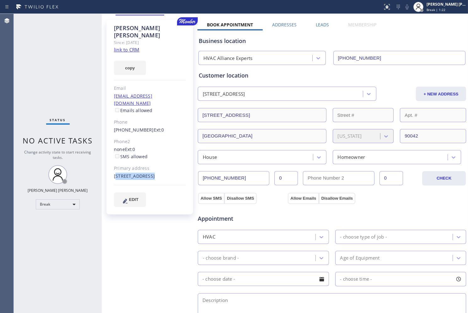
click at [154, 173] on div "[STREET_ADDRESS]" at bounding box center [150, 176] width 72 height 7
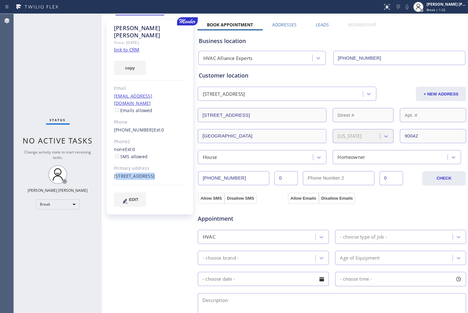
click at [154, 173] on div "[STREET_ADDRESS]" at bounding box center [150, 176] width 72 height 7
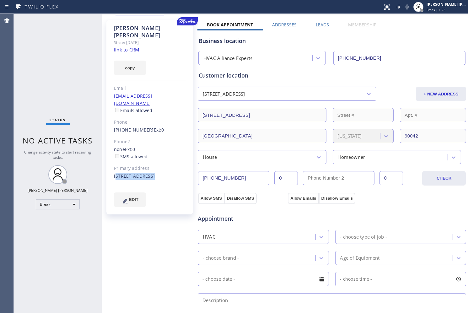
click at [154, 173] on div "[STREET_ADDRESS]" at bounding box center [150, 176] width 72 height 7
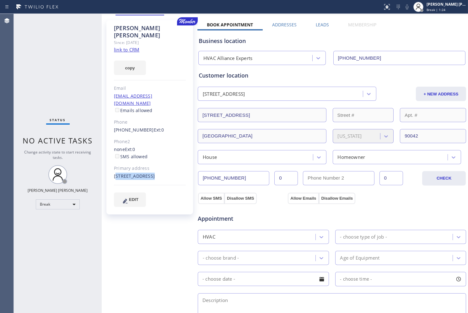
click at [154, 173] on div "[STREET_ADDRESS]" at bounding box center [150, 176] width 72 height 7
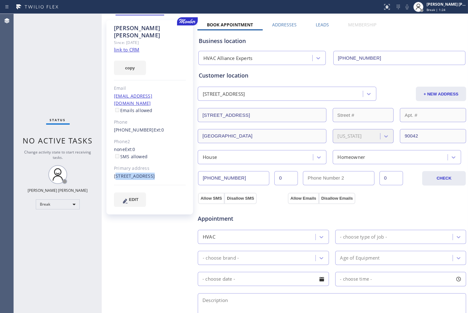
click at [154, 173] on div "[STREET_ADDRESS]" at bounding box center [150, 176] width 72 height 7
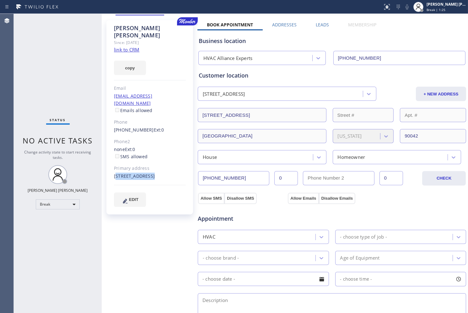
click at [154, 173] on div "[STREET_ADDRESS]" at bounding box center [150, 176] width 72 height 7
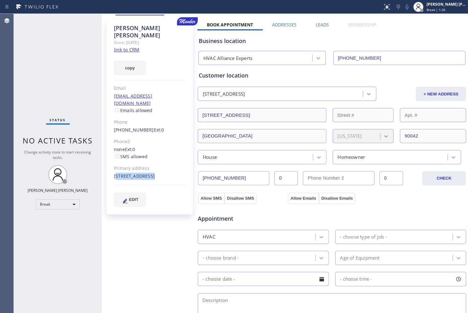
click at [154, 173] on div "[STREET_ADDRESS]" at bounding box center [150, 176] width 72 height 7
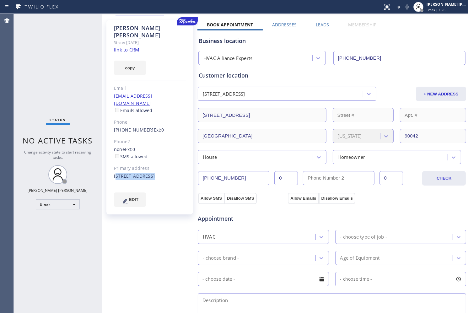
click at [154, 173] on div "[STREET_ADDRESS]" at bounding box center [150, 176] width 72 height 7
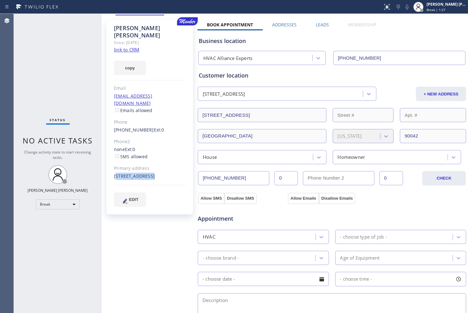
click at [154, 173] on div "[STREET_ADDRESS]" at bounding box center [150, 176] width 72 height 7
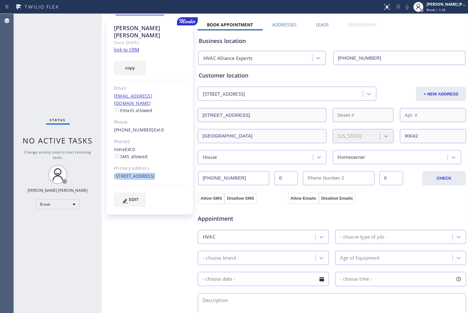
click at [154, 173] on div "[STREET_ADDRESS]" at bounding box center [150, 176] width 72 height 7
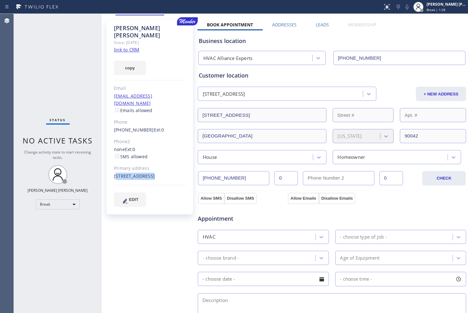
click at [154, 173] on div "[STREET_ADDRESS]" at bounding box center [150, 176] width 72 height 7
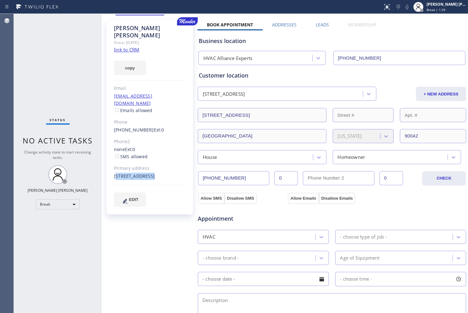
click at [154, 173] on div "[STREET_ADDRESS]" at bounding box center [150, 176] width 72 height 7
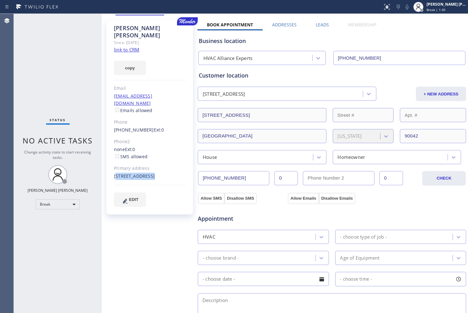
click at [154, 173] on div "[STREET_ADDRESS]" at bounding box center [150, 176] width 72 height 7
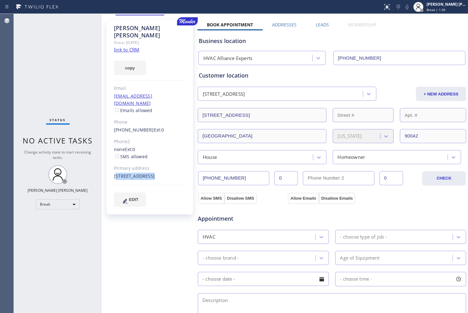
click at [154, 173] on div "[STREET_ADDRESS]" at bounding box center [150, 176] width 72 height 7
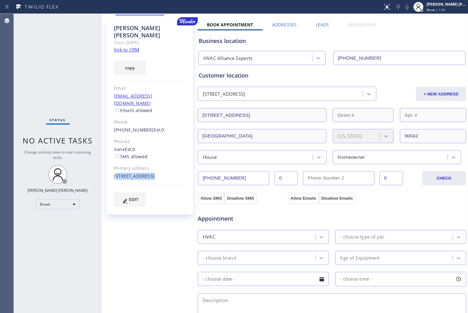
click at [154, 173] on div "[STREET_ADDRESS]" at bounding box center [150, 176] width 72 height 7
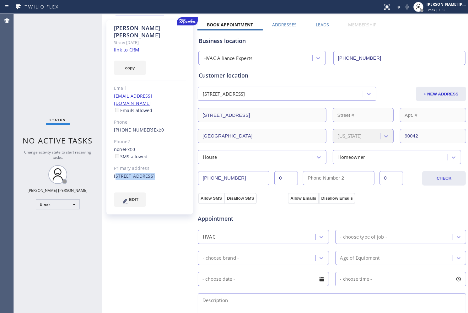
click at [154, 173] on div "[STREET_ADDRESS]" at bounding box center [150, 176] width 72 height 7
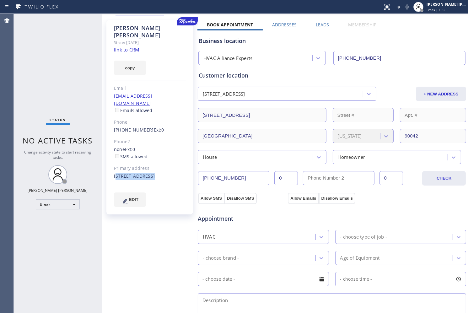
click at [154, 173] on div "[STREET_ADDRESS]" at bounding box center [150, 176] width 72 height 7
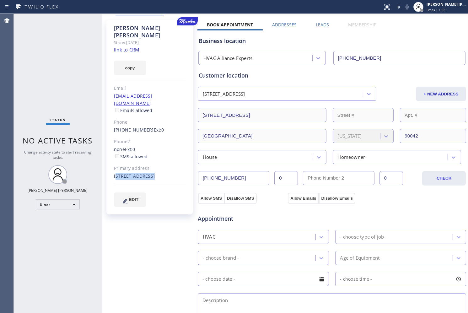
click at [154, 173] on div "[STREET_ADDRESS]" at bounding box center [150, 176] width 72 height 7
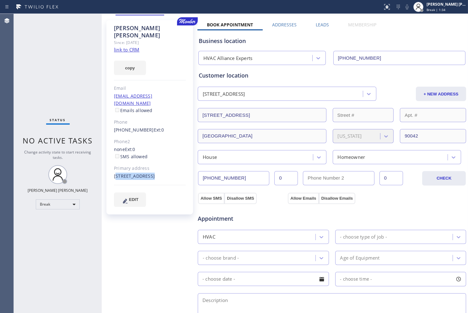
click at [154, 173] on div "[STREET_ADDRESS]" at bounding box center [150, 176] width 72 height 7
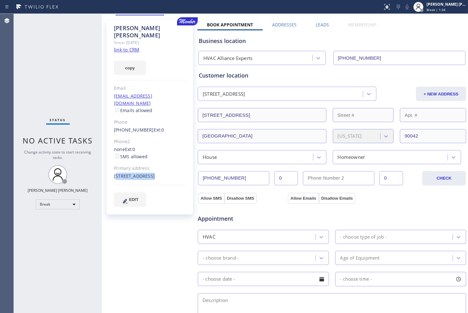
click at [154, 173] on div "[STREET_ADDRESS]" at bounding box center [150, 176] width 72 height 7
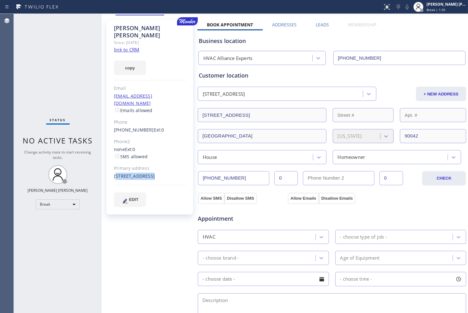
click at [154, 173] on div "[STREET_ADDRESS]" at bounding box center [150, 176] width 72 height 7
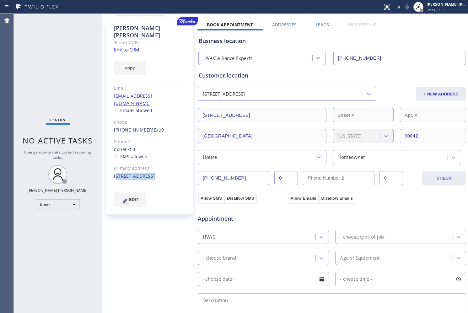
click at [154, 173] on div "[STREET_ADDRESS]" at bounding box center [150, 176] width 72 height 7
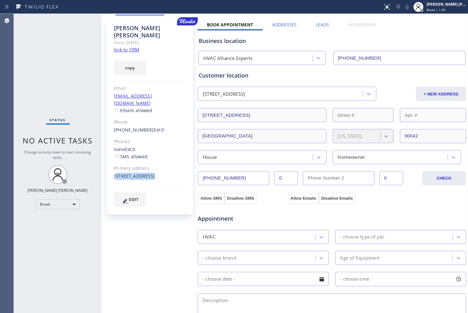
click at [154, 173] on div "[STREET_ADDRESS]" at bounding box center [150, 176] width 72 height 7
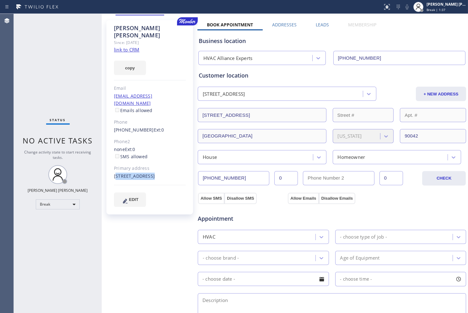
click at [154, 173] on div "[STREET_ADDRESS]" at bounding box center [150, 176] width 72 height 7
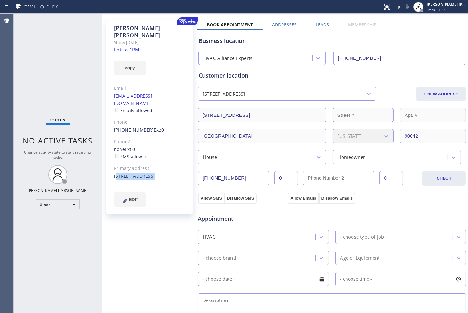
click at [154, 173] on div "[STREET_ADDRESS]" at bounding box center [150, 176] width 72 height 7
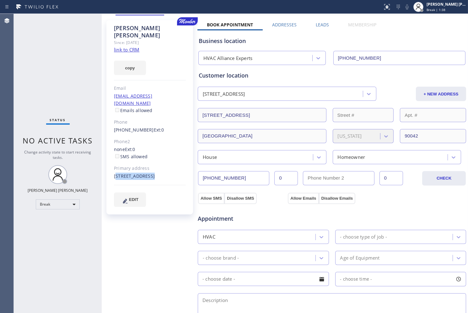
click at [154, 173] on div "[STREET_ADDRESS]" at bounding box center [150, 176] width 72 height 7
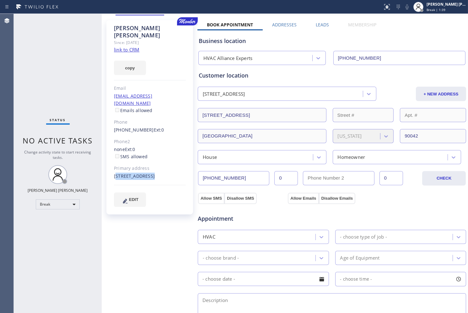
click at [154, 173] on div "[STREET_ADDRESS]" at bounding box center [150, 176] width 72 height 7
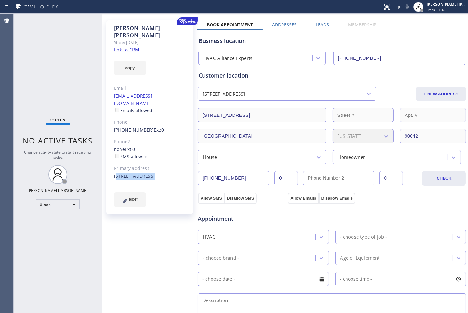
click at [154, 173] on div "[STREET_ADDRESS]" at bounding box center [150, 176] width 72 height 7
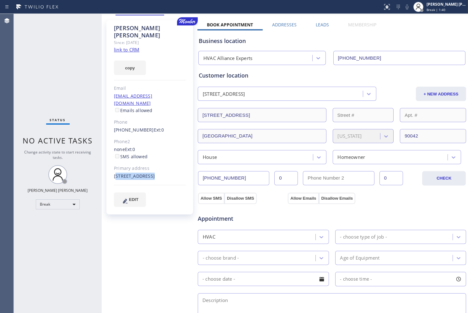
click at [154, 173] on div "[STREET_ADDRESS]" at bounding box center [150, 176] width 72 height 7
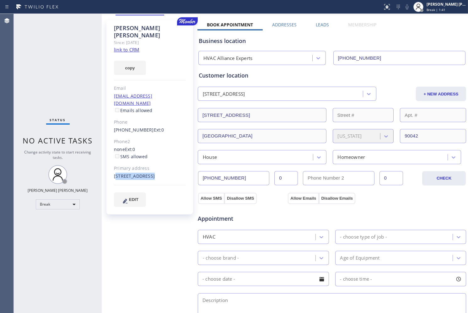
click at [154, 173] on div "[STREET_ADDRESS]" at bounding box center [150, 176] width 72 height 7
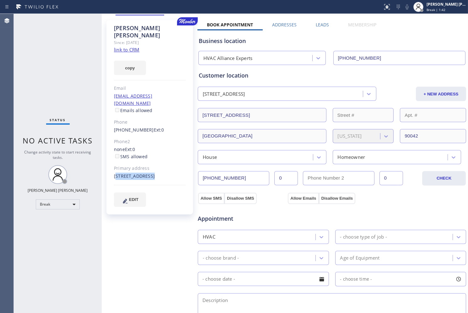
click at [154, 173] on div "[STREET_ADDRESS]" at bounding box center [150, 176] width 72 height 7
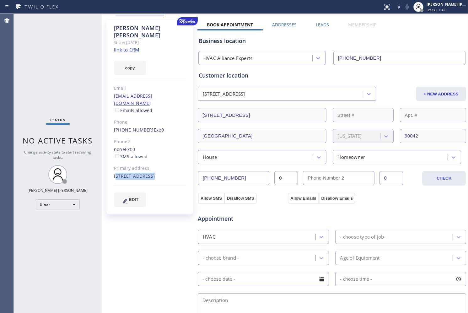
click at [154, 173] on div "[STREET_ADDRESS]" at bounding box center [150, 176] width 72 height 7
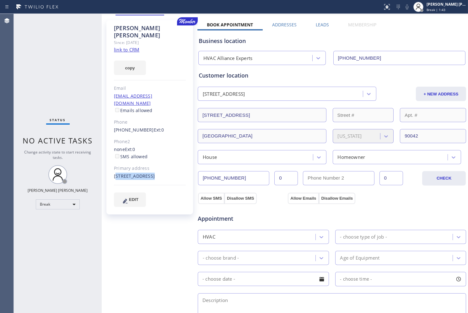
click at [154, 173] on div "[STREET_ADDRESS]" at bounding box center [150, 176] width 72 height 7
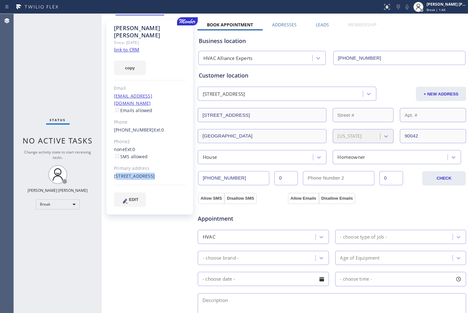
click at [154, 173] on div "[STREET_ADDRESS]" at bounding box center [150, 176] width 72 height 7
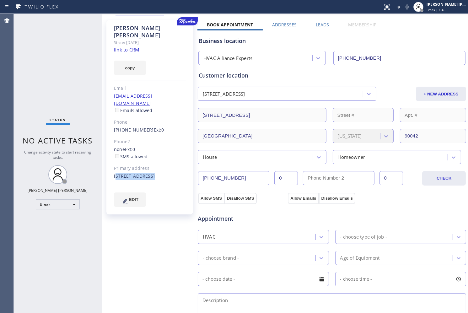
click at [154, 173] on div "[STREET_ADDRESS]" at bounding box center [150, 176] width 72 height 7
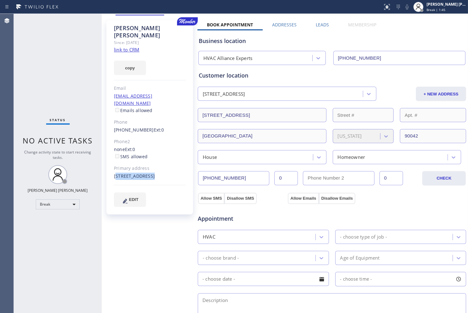
click at [154, 173] on div "[STREET_ADDRESS]" at bounding box center [150, 176] width 72 height 7
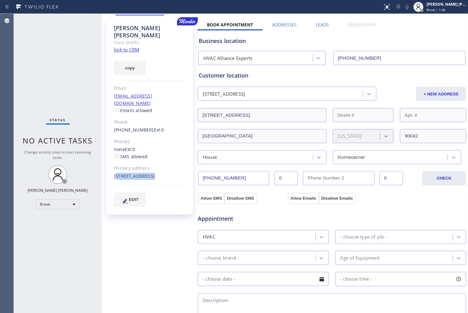
click at [154, 173] on div "[STREET_ADDRESS]" at bounding box center [150, 176] width 72 height 7
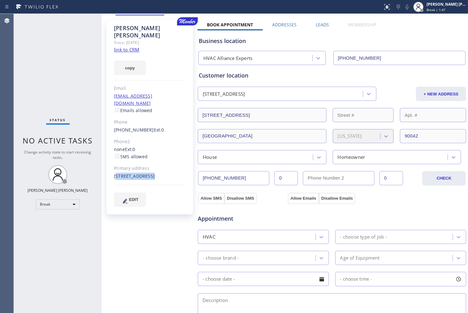
click at [154, 173] on div "[STREET_ADDRESS]" at bounding box center [150, 176] width 72 height 7
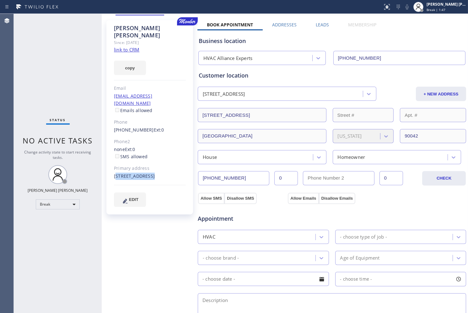
click at [154, 173] on div "[STREET_ADDRESS]" at bounding box center [150, 176] width 72 height 7
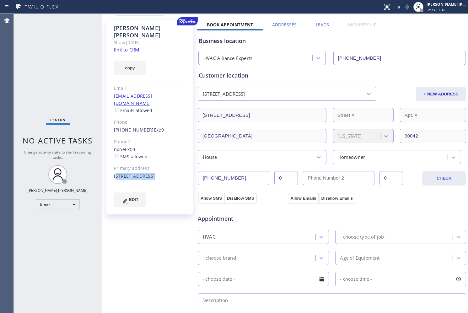
click at [154, 173] on div "[STREET_ADDRESS]" at bounding box center [150, 176] width 72 height 7
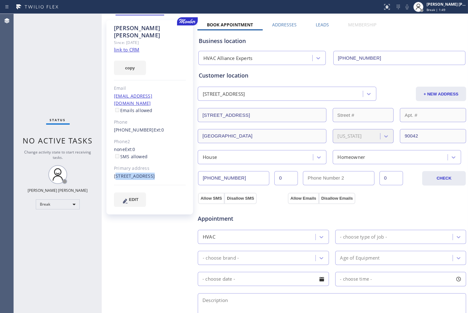
click at [154, 173] on div "[STREET_ADDRESS]" at bounding box center [150, 176] width 72 height 7
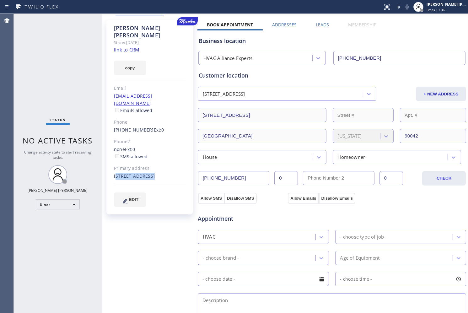
click at [154, 173] on div "[STREET_ADDRESS]" at bounding box center [150, 176] width 72 height 7
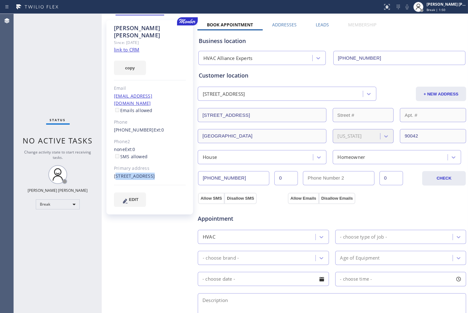
click at [154, 173] on div "[STREET_ADDRESS]" at bounding box center [150, 176] width 72 height 7
click
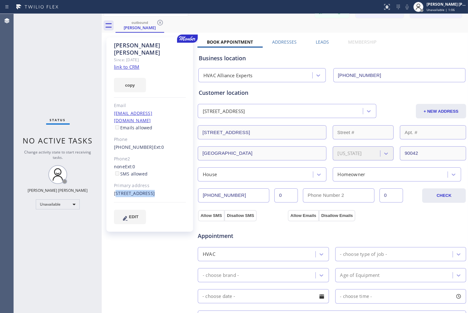
scroll to position [0, 0]
